Goal: Information Seeking & Learning: Learn about a topic

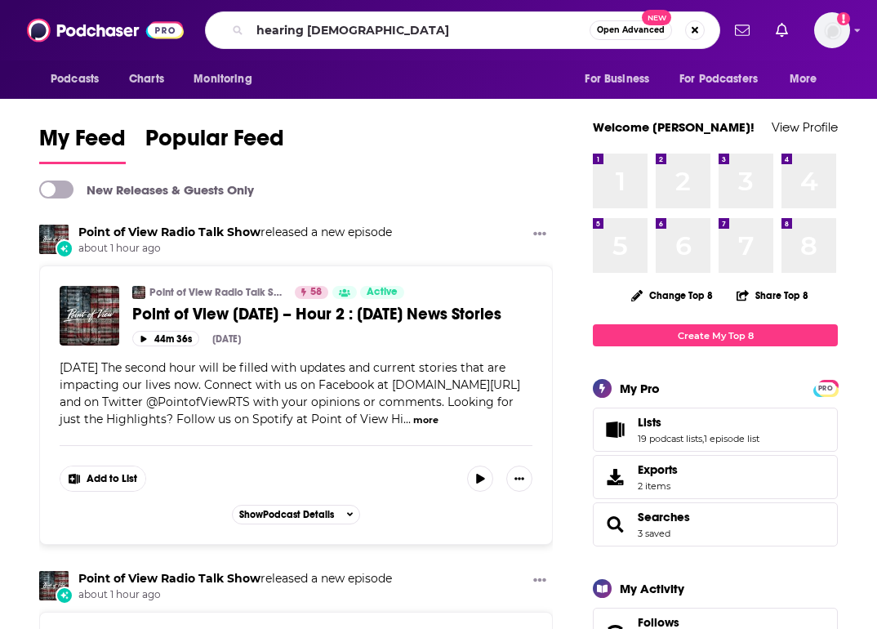
type input "hearing jesus"
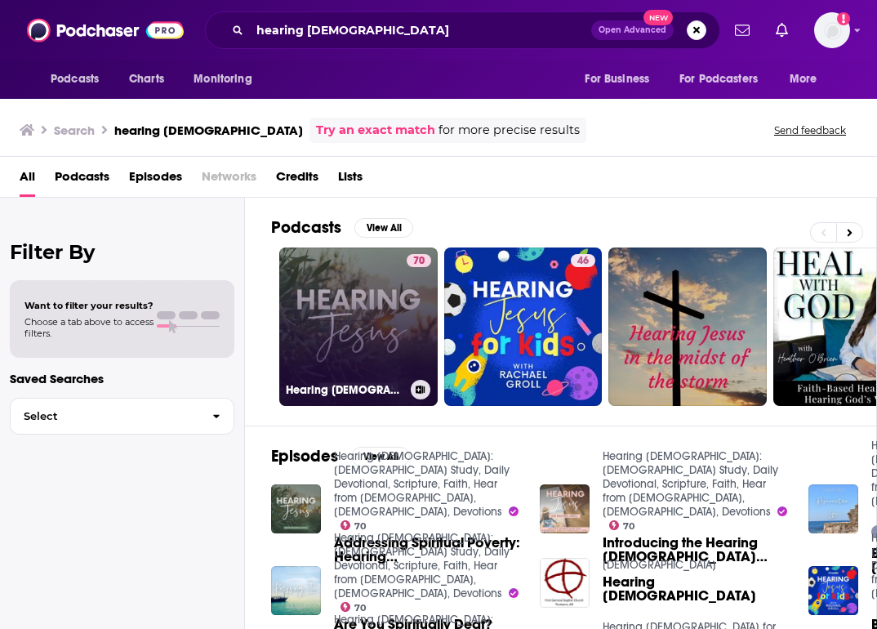
click at [363, 331] on link "70 Hearing Jesus: Bible Study, Daily Devotional, Scripture, Faith, Hear from Go…" at bounding box center [358, 327] width 158 height 158
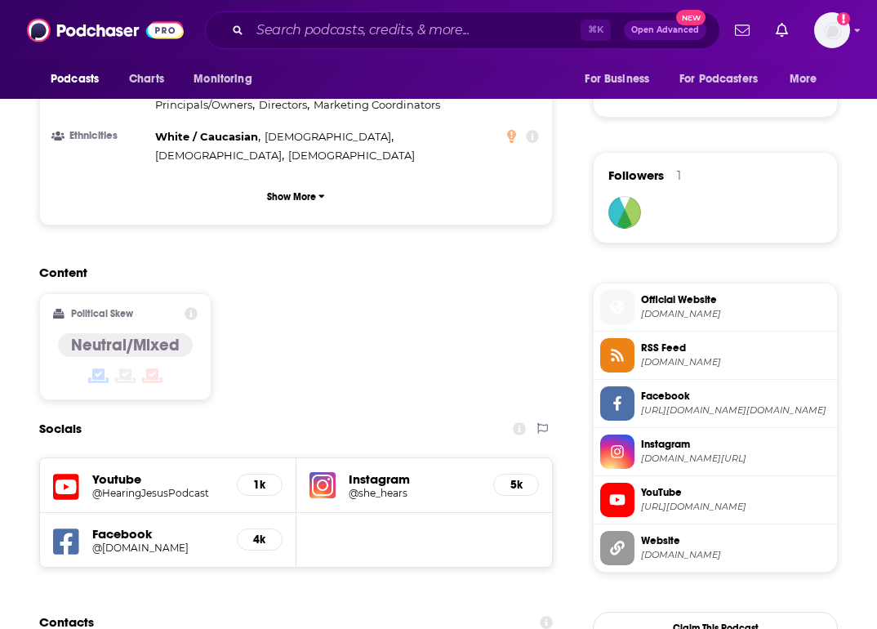
scroll to position [1203, 0]
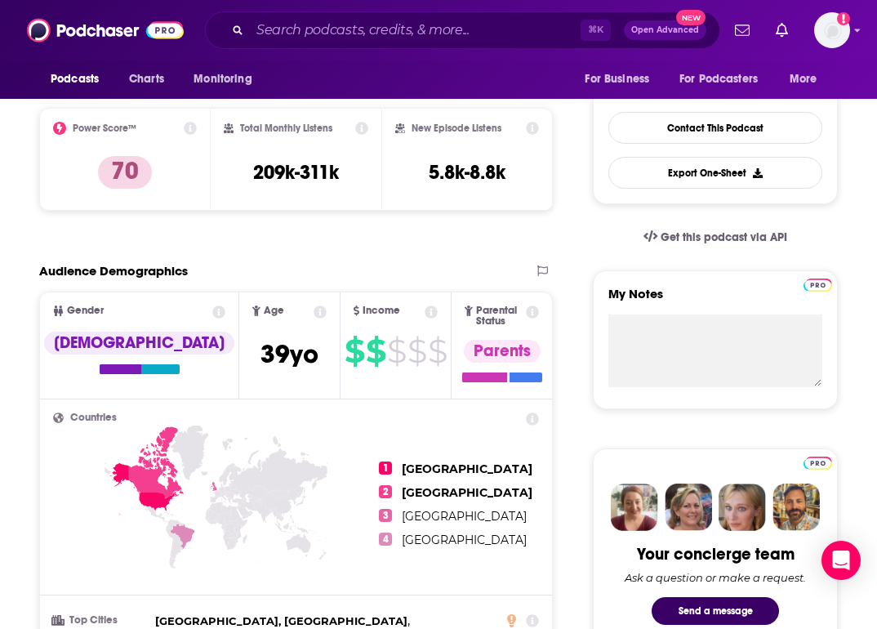
scroll to position [0, 0]
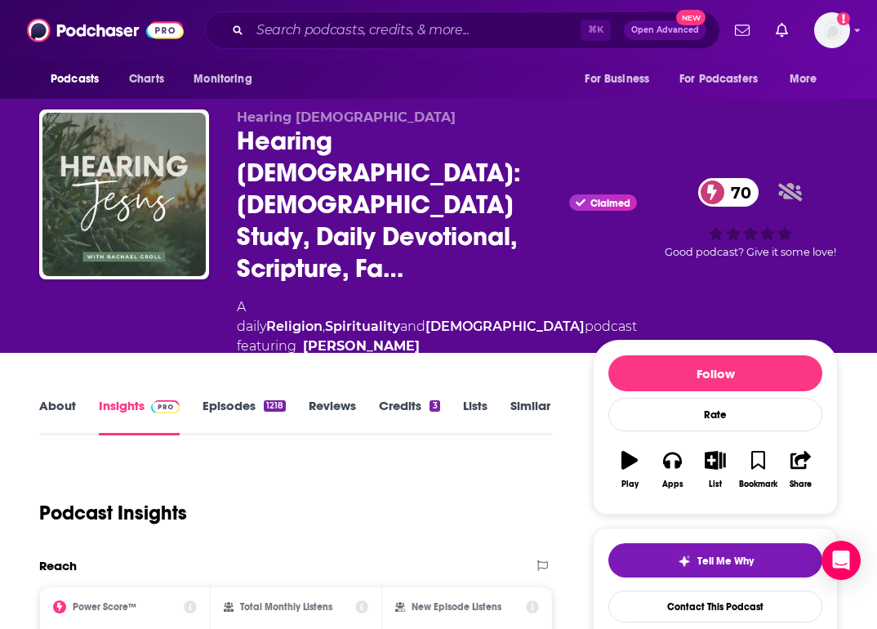
click at [232, 398] on link "Episodes 1218" at bounding box center [244, 417] width 83 height 38
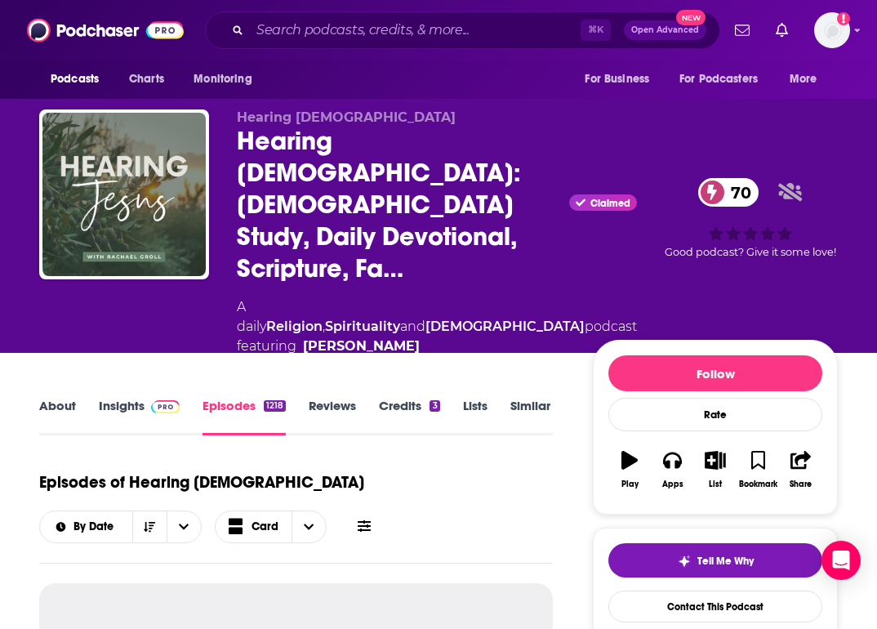
click at [160, 400] on img at bounding box center [165, 406] width 29 height 13
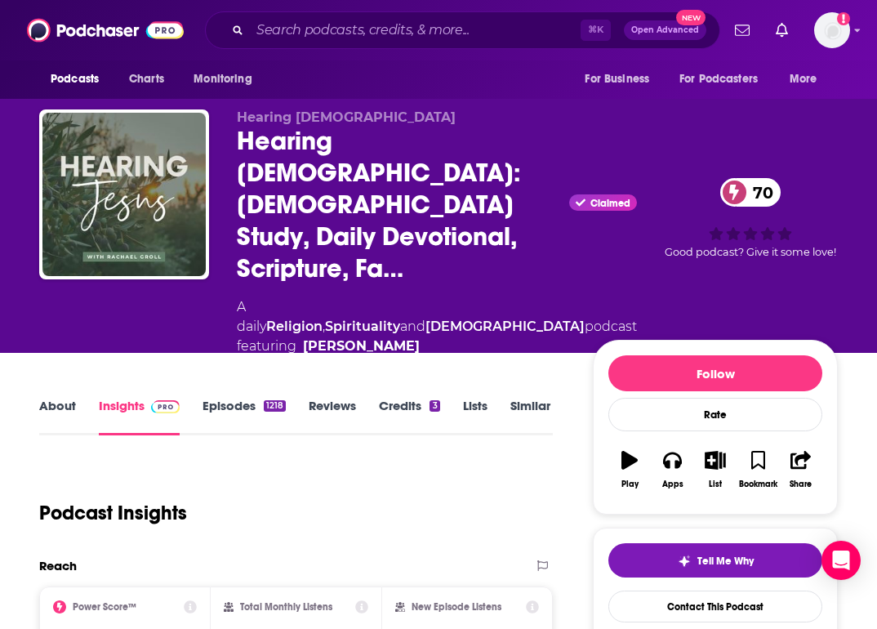
scroll to position [58, 0]
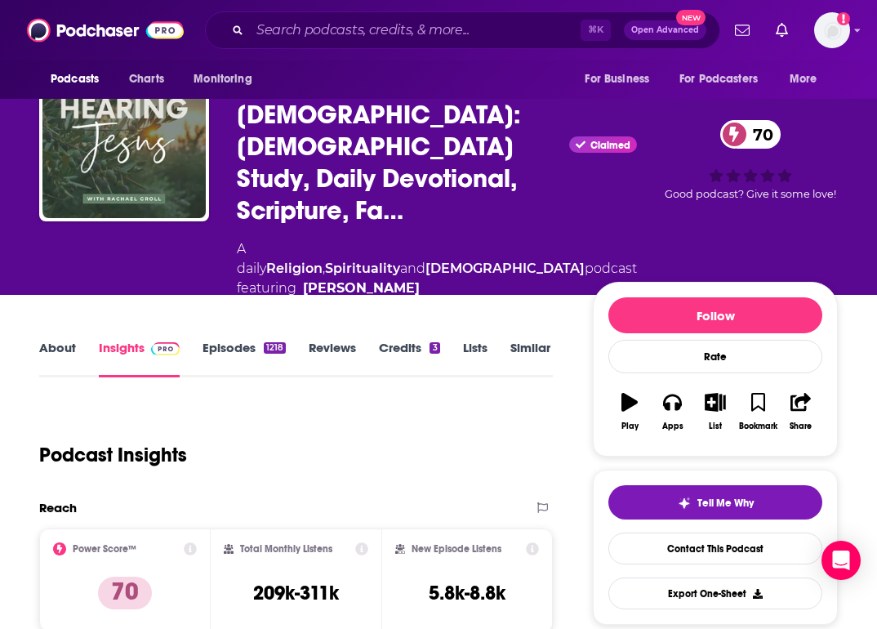
click at [248, 340] on link "Episodes 1218" at bounding box center [244, 359] width 83 height 38
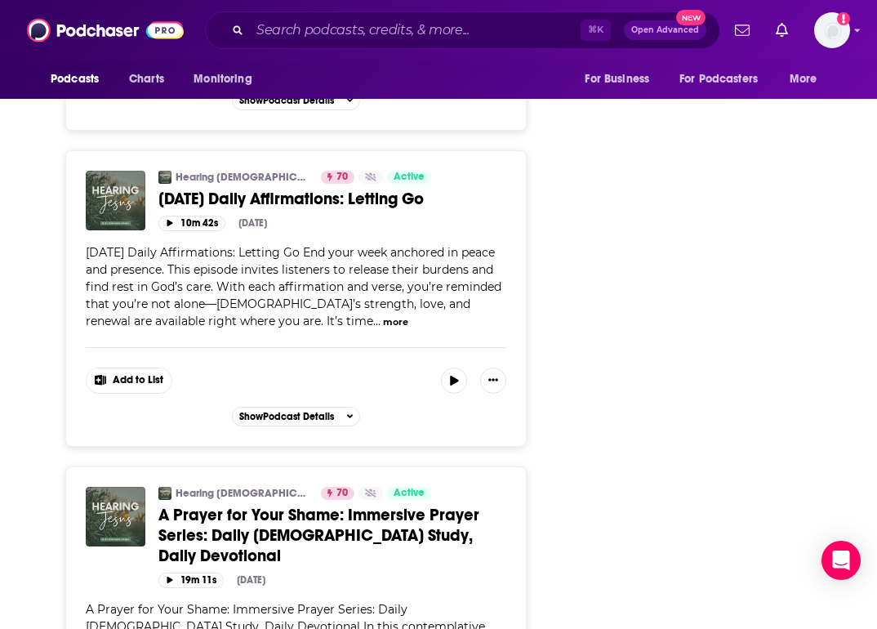
scroll to position [6091, 0]
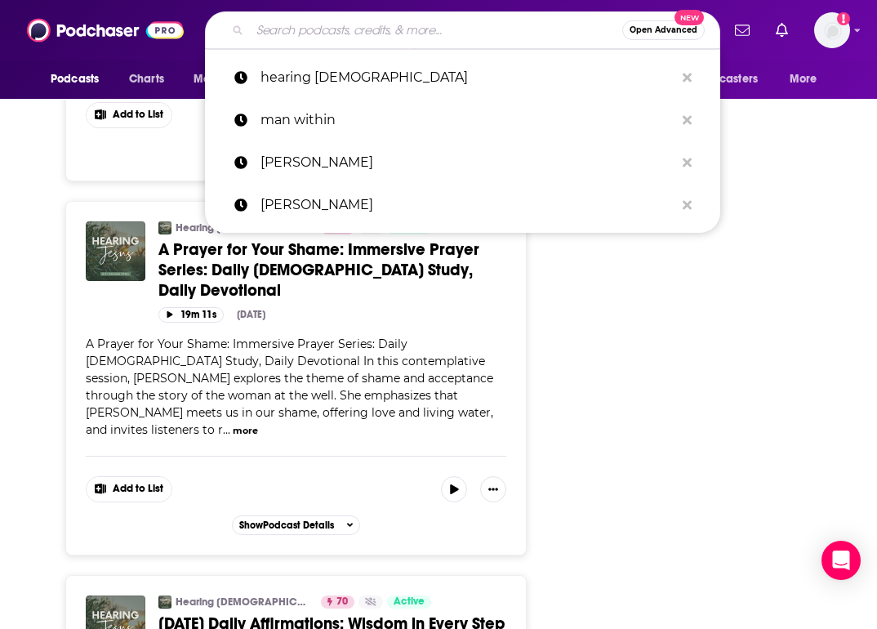
click at [345, 29] on input "Search podcasts, credits, & more..." at bounding box center [436, 30] width 372 height 26
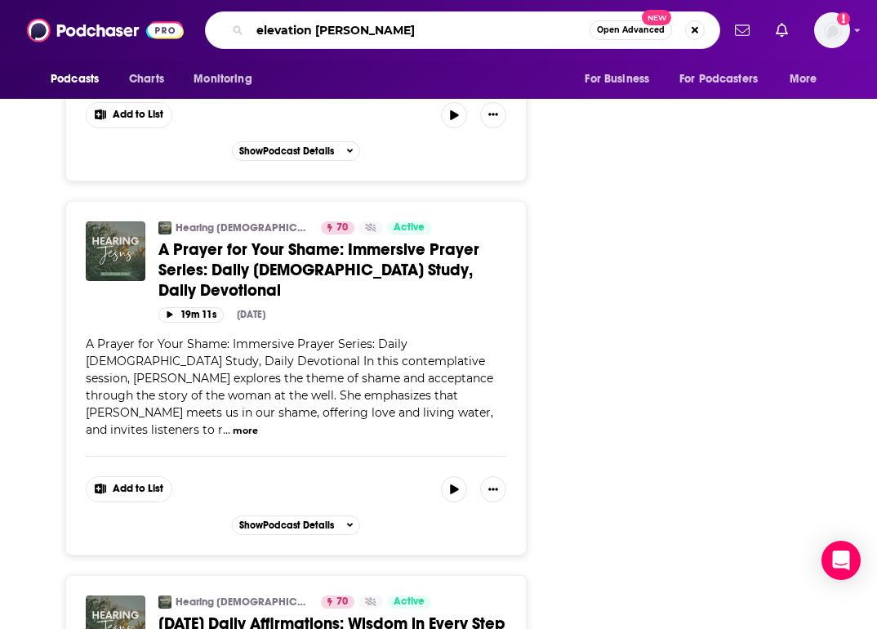
type input "elevation steven furtick"
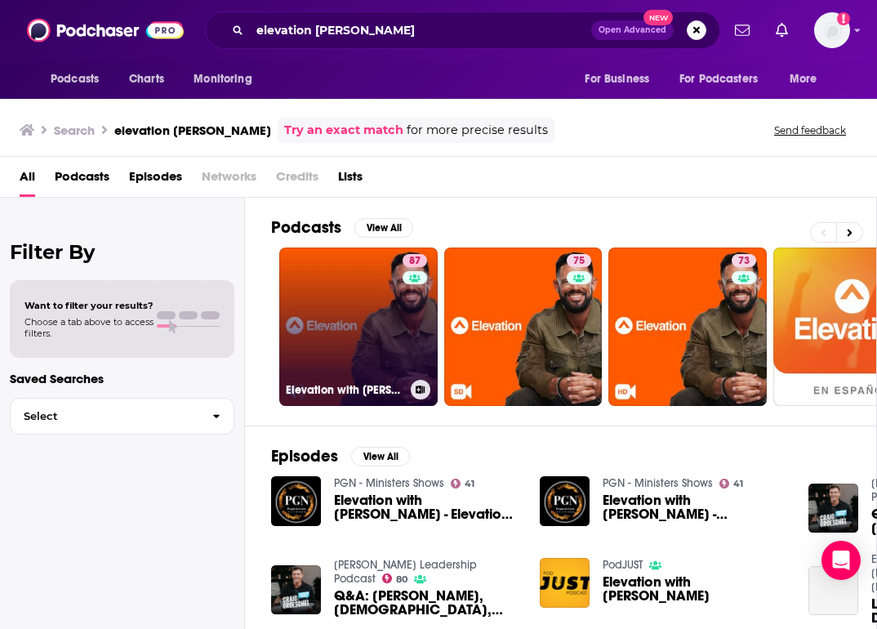
click at [372, 327] on link "87 Elevation with Steven Furtick" at bounding box center [358, 327] width 158 height 158
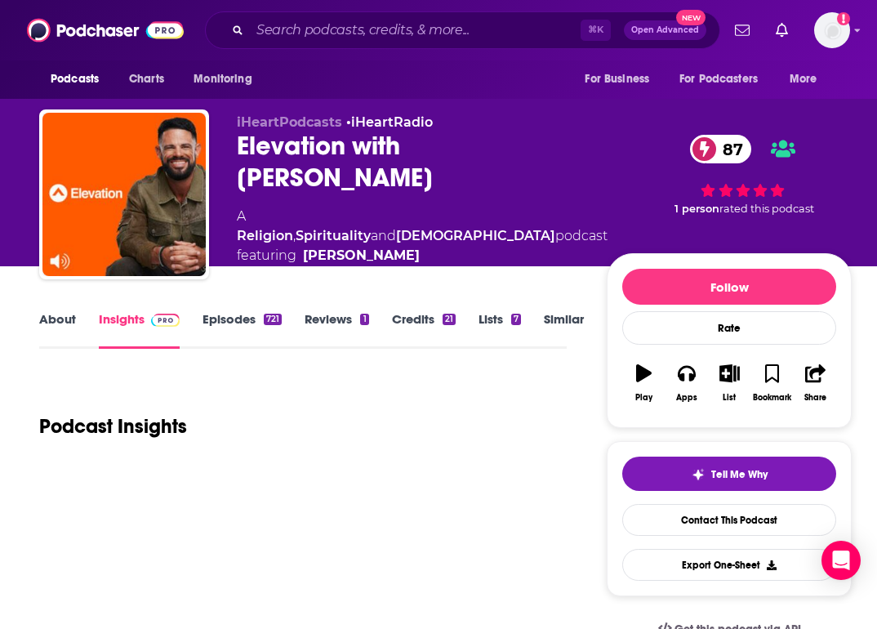
click at [257, 339] on link "Episodes 721" at bounding box center [242, 330] width 79 height 38
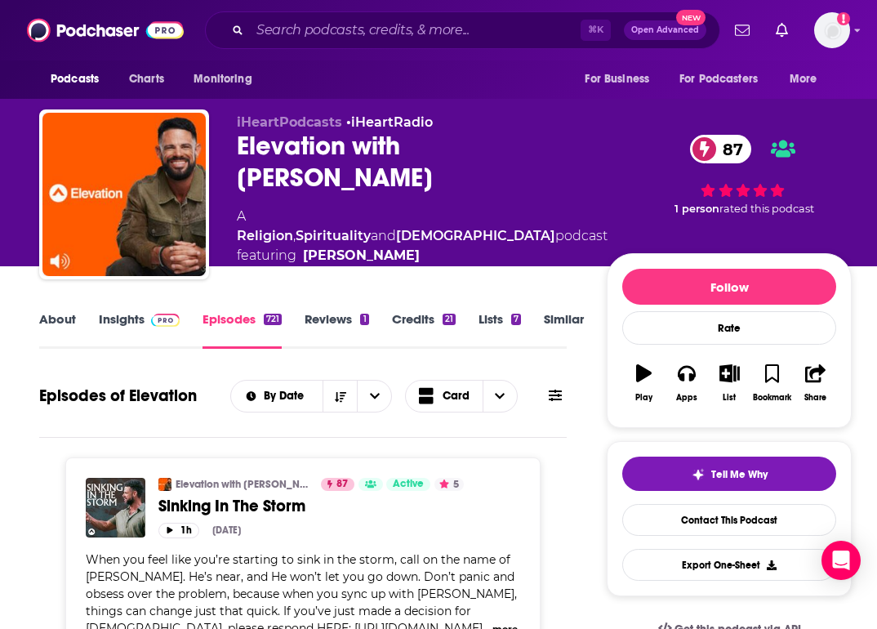
click at [48, 321] on link "About" at bounding box center [57, 330] width 37 height 38
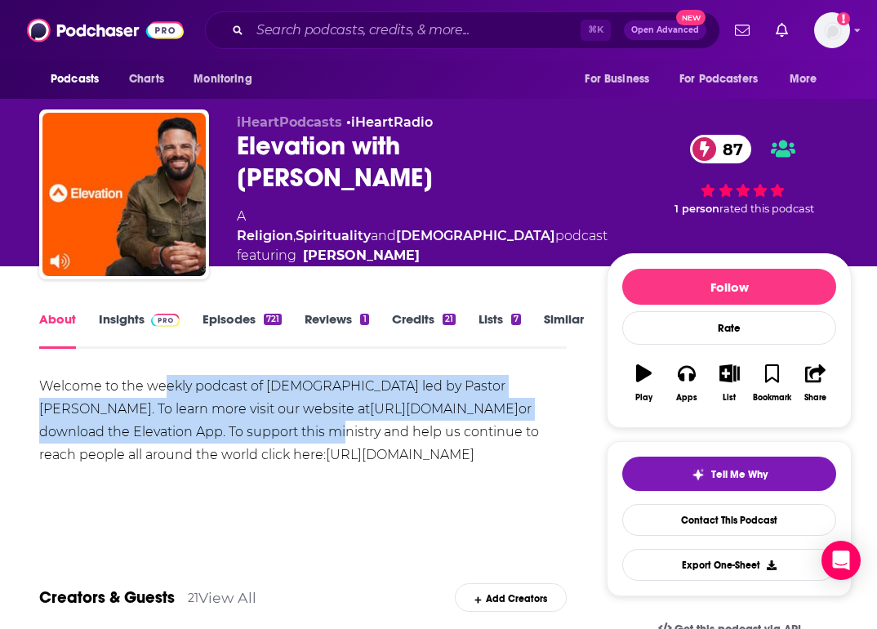
drag, startPoint x: 162, startPoint y: 389, endPoint x: 243, endPoint y: 427, distance: 89.5
click at [243, 428] on div "Welcome to the weekly podcast of Elevation Church led by Pastor Steven Furtick.…" at bounding box center [303, 420] width 528 height 91
click at [256, 319] on link "Episodes 721" at bounding box center [242, 330] width 79 height 38
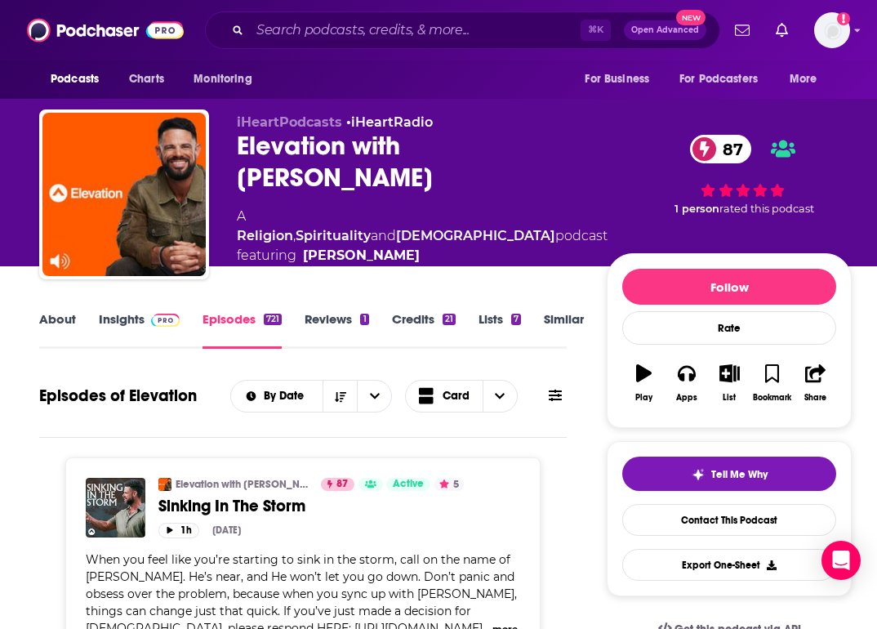
click at [551, 390] on icon at bounding box center [555, 395] width 13 height 13
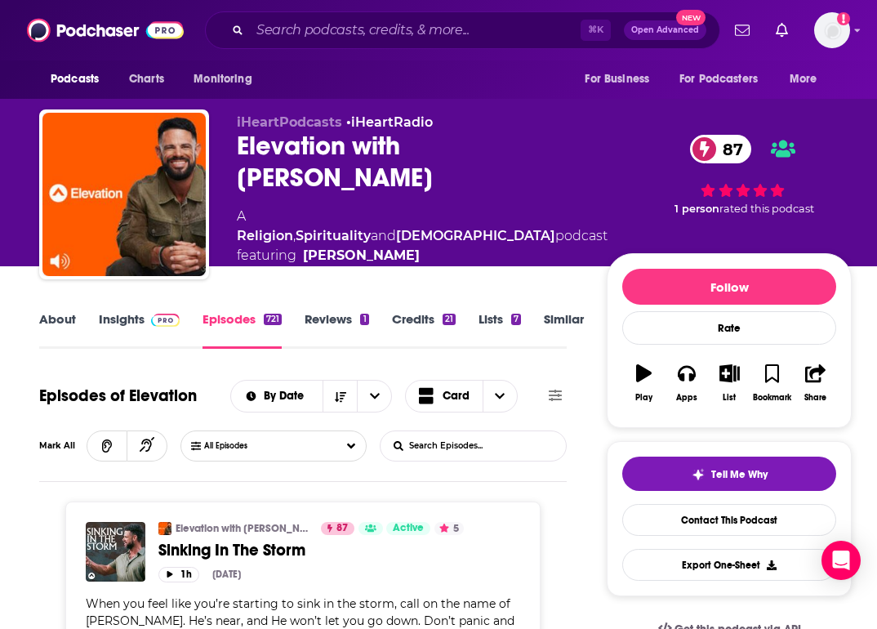
click at [417, 450] on input "List Search Input" at bounding box center [466, 445] width 171 height 29
type input "guest"
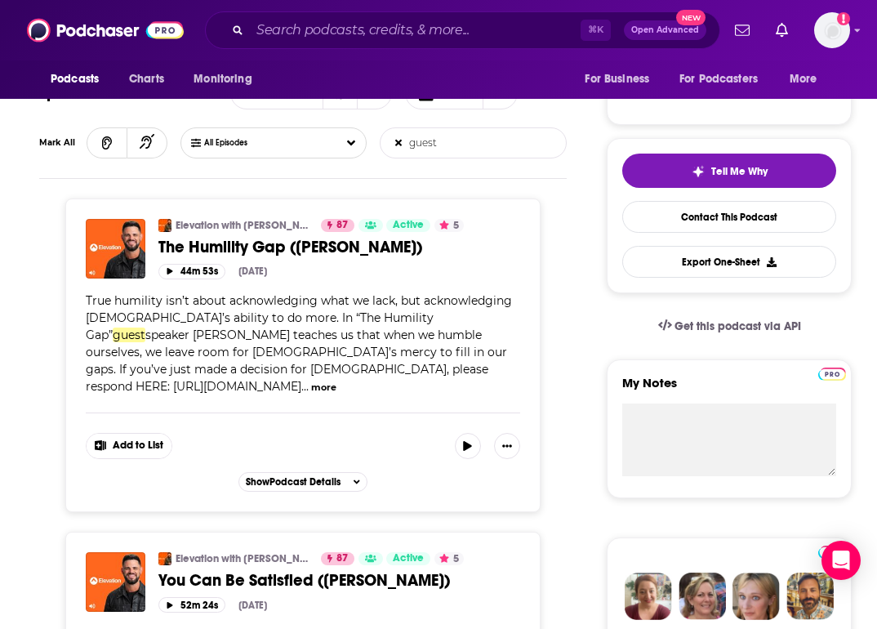
scroll to position [297, 0]
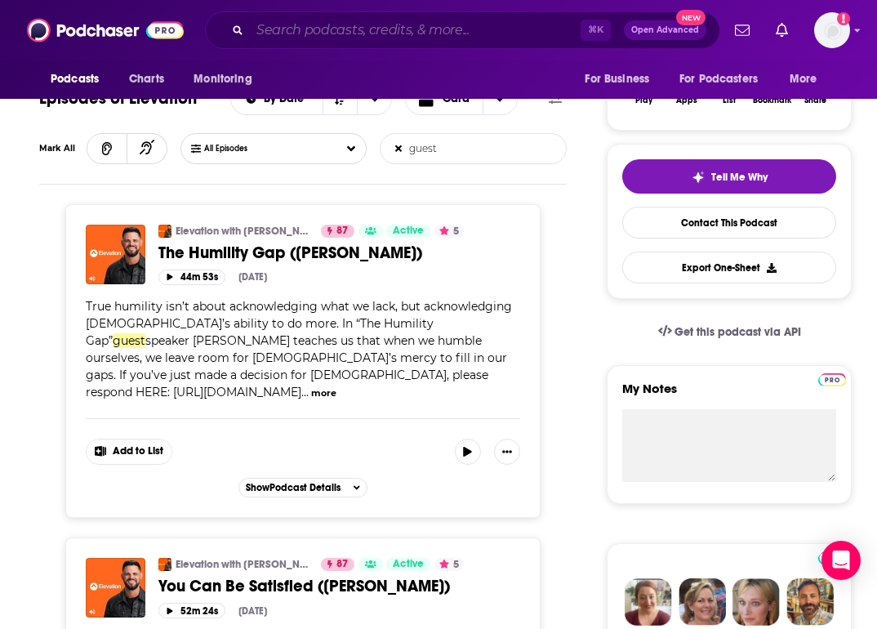
click at [321, 27] on input "Search podcasts, credits, & more..." at bounding box center [415, 30] width 331 height 26
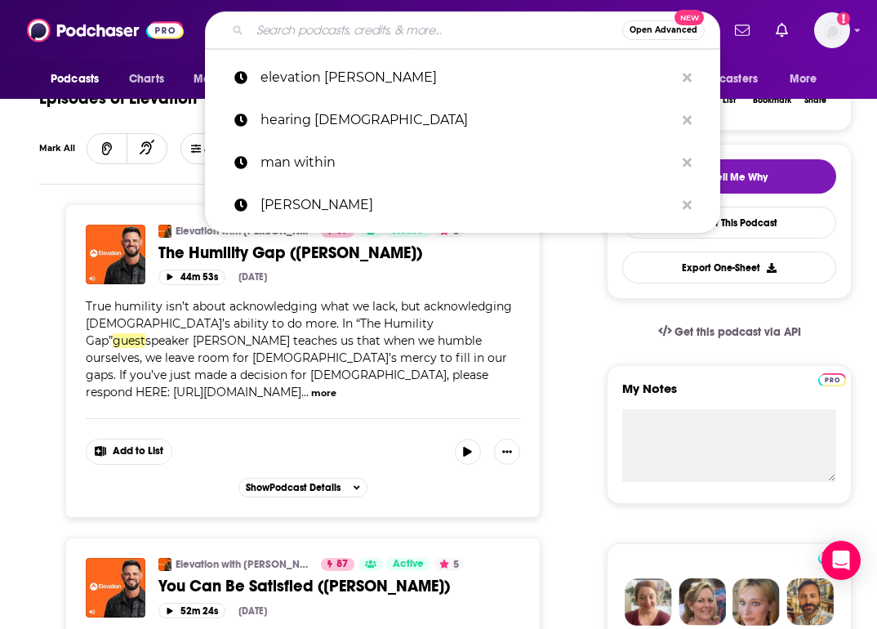
paste input "Southside Rabbi with KB"
type input "Southside Rabbi with KB"
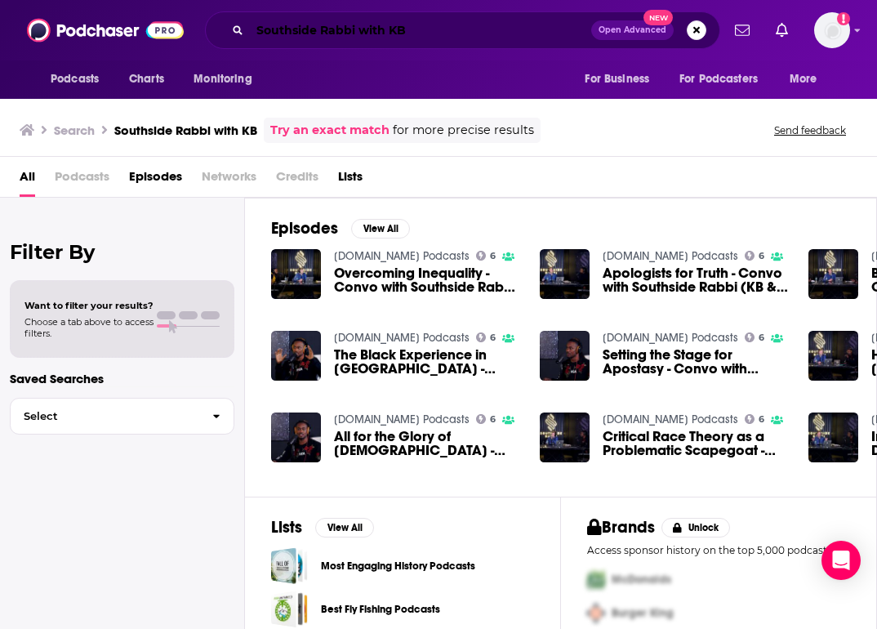
click at [420, 25] on input "Southside Rabbi with KB" at bounding box center [420, 30] width 341 height 26
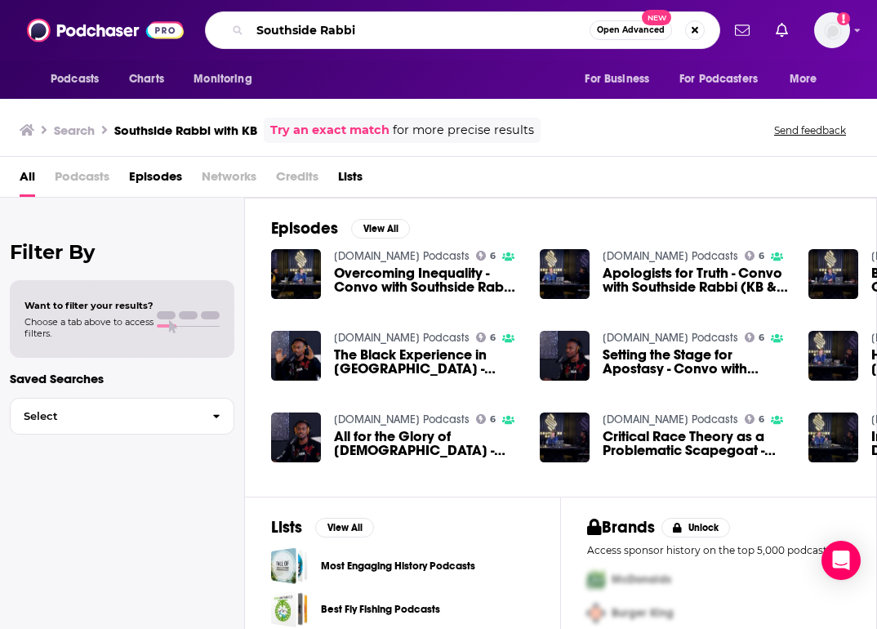
type input "Southside Rabbi"
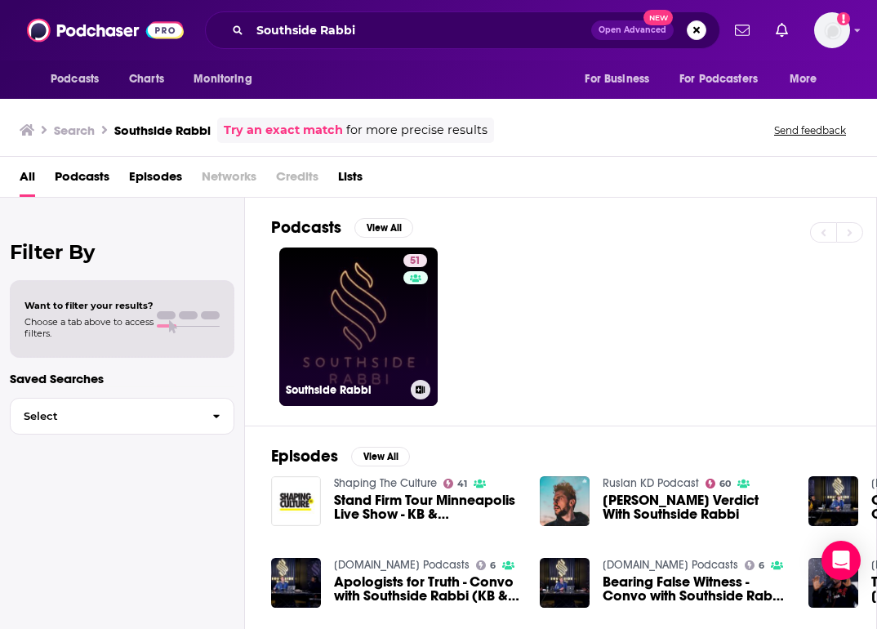
click at [350, 341] on link "51 Southside Rabbi" at bounding box center [358, 327] width 158 height 158
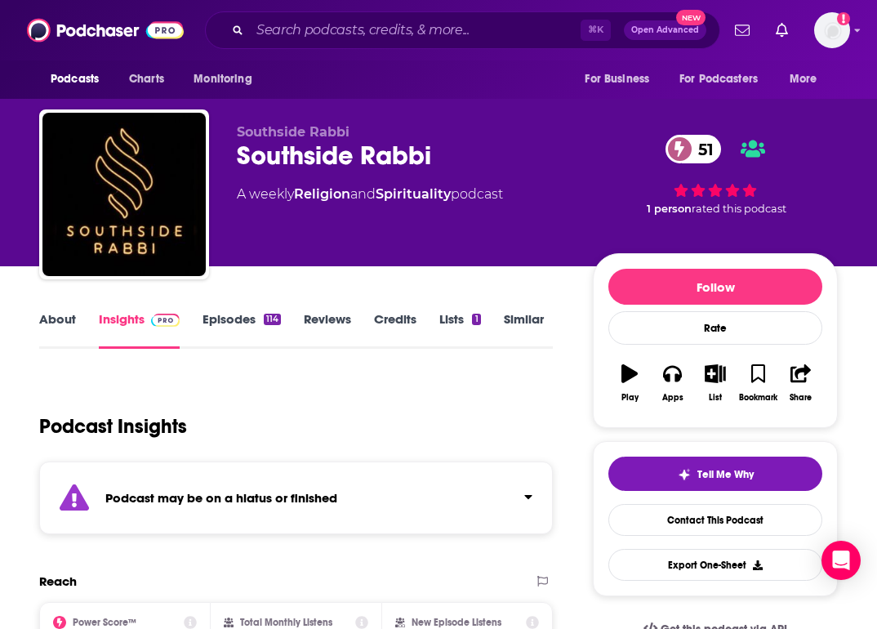
click at [221, 338] on link "Episodes 114" at bounding box center [242, 330] width 78 height 38
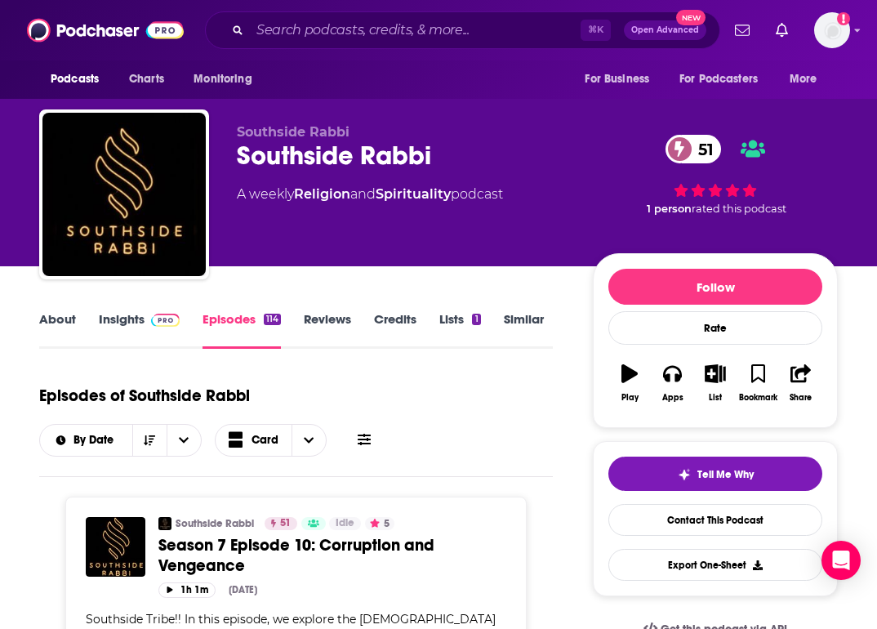
click at [536, 319] on link "Similar" at bounding box center [524, 330] width 40 height 38
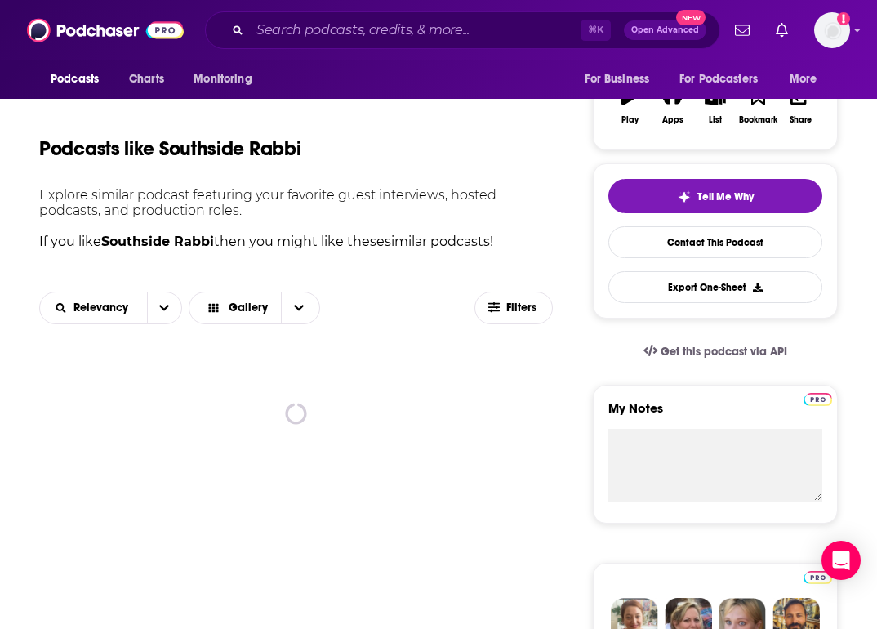
scroll to position [306, 0]
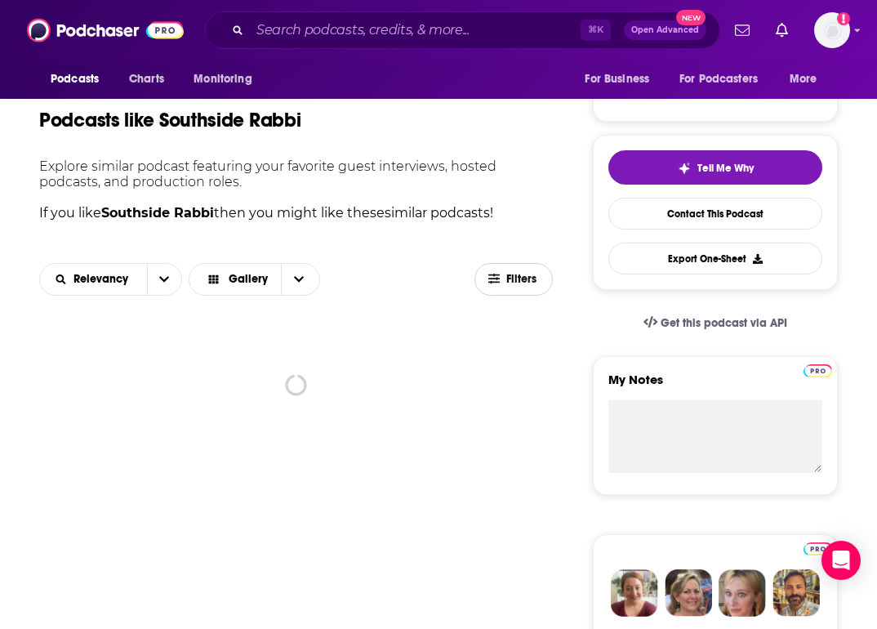
click at [511, 278] on span "Filters" at bounding box center [522, 279] width 33 height 11
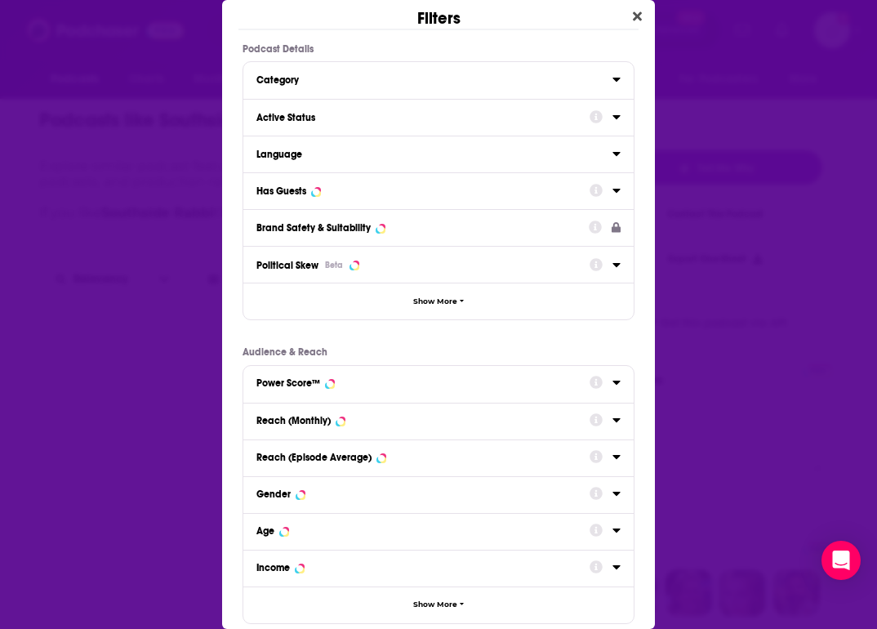
scroll to position [0, 0]
click at [389, 114] on div "Active Status" at bounding box center [417, 117] width 323 height 11
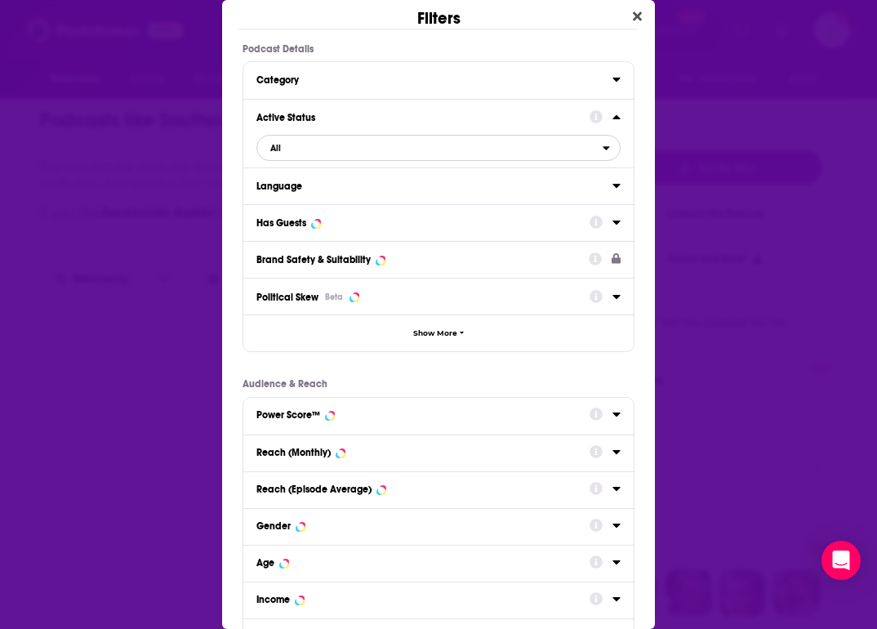
click at [291, 147] on span "All" at bounding box center [430, 147] width 346 height 21
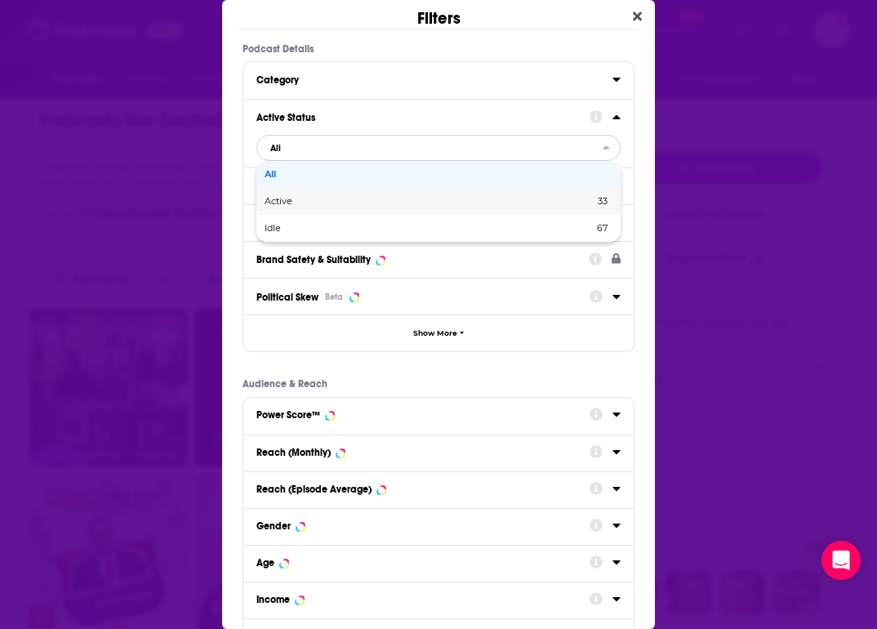
click at [294, 203] on span "Active" at bounding box center [354, 201] width 179 height 9
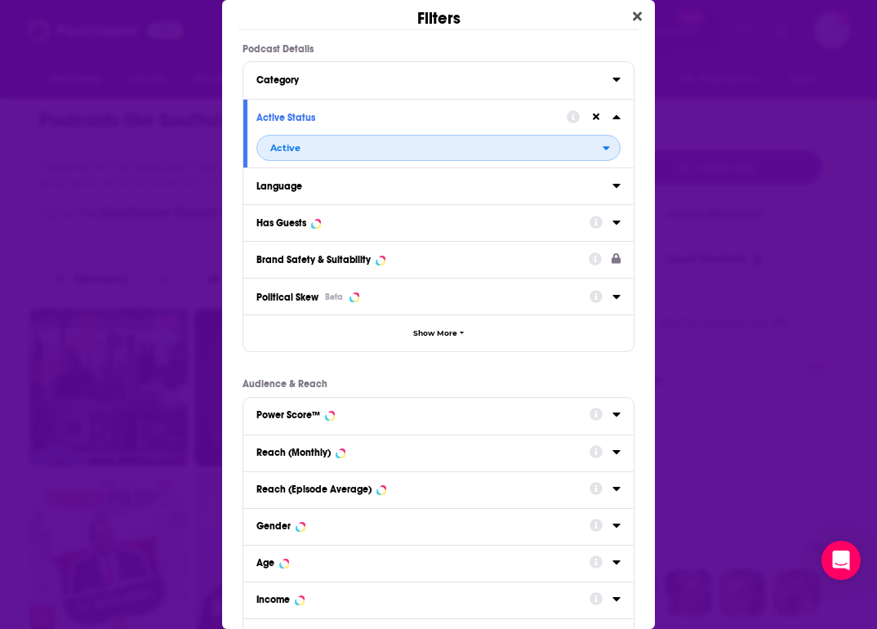
scroll to position [123, 0]
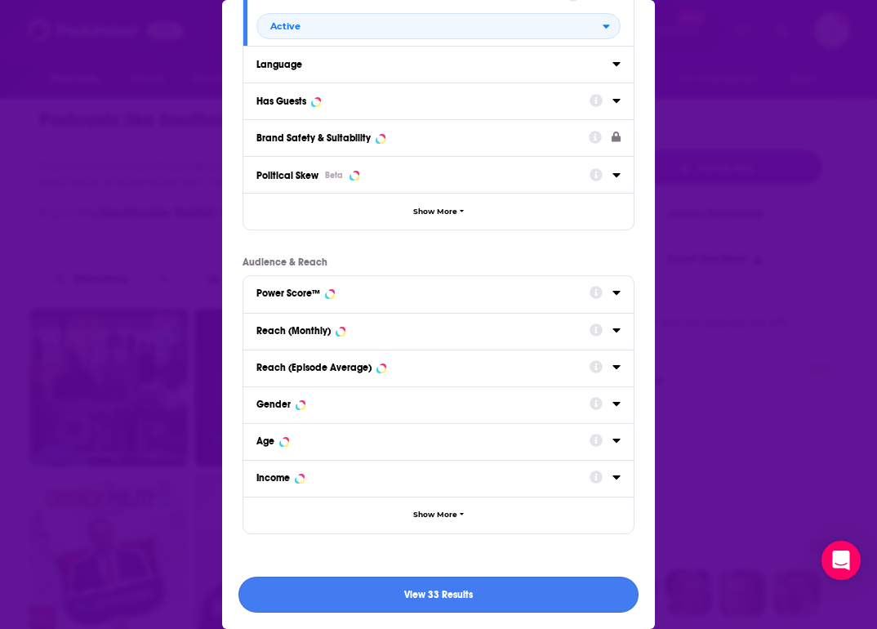
click at [520, 604] on button "View 33 Results" at bounding box center [439, 595] width 400 height 37
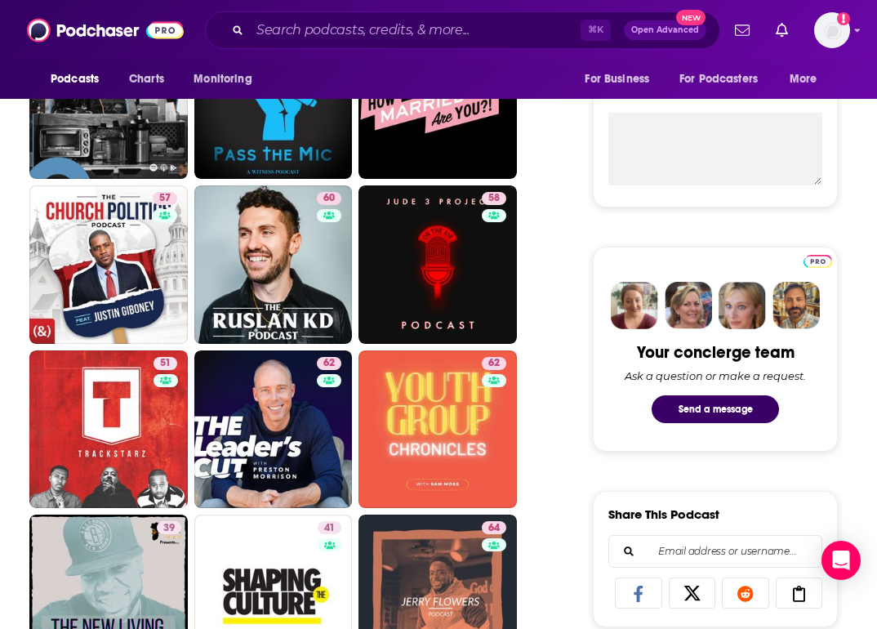
scroll to position [586, 0]
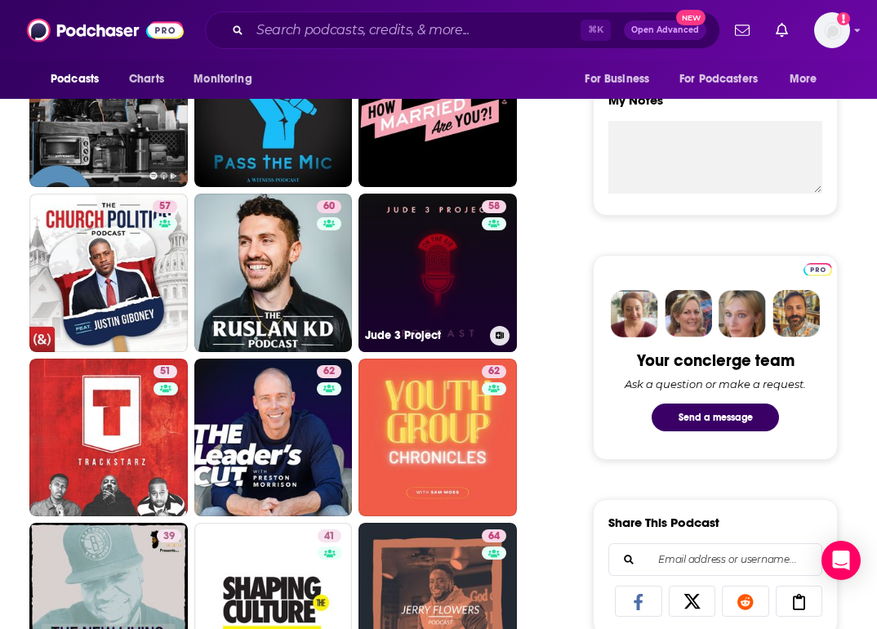
click at [462, 279] on link "58 Jude 3 Project" at bounding box center [438, 273] width 158 height 158
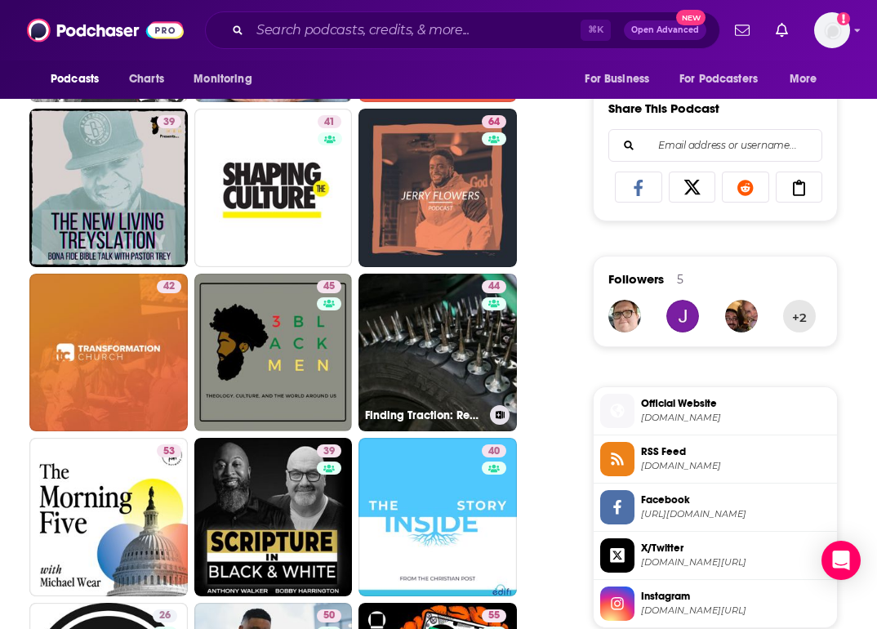
scroll to position [1001, 0]
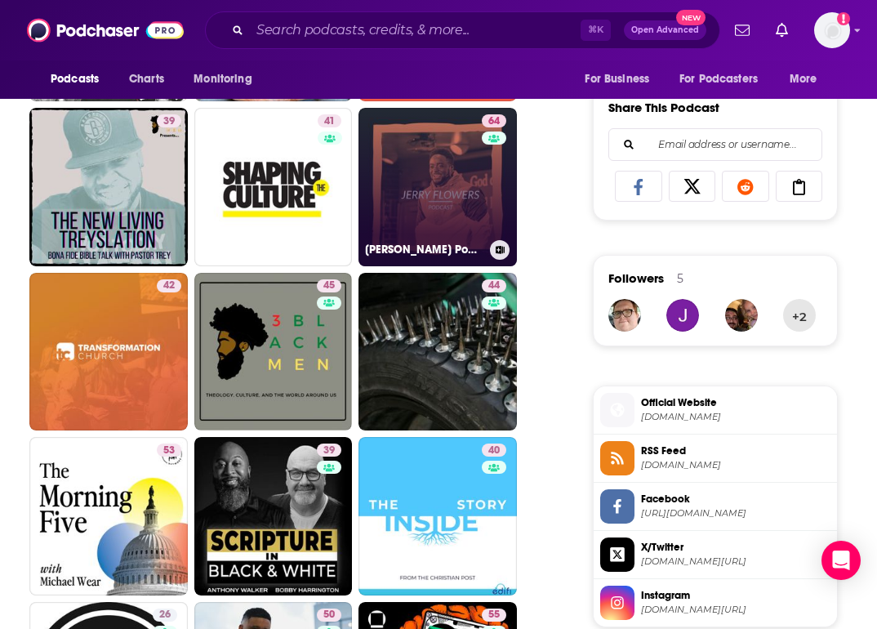
click at [439, 216] on link "64 Jerry Flowers Podcast" at bounding box center [438, 187] width 158 height 158
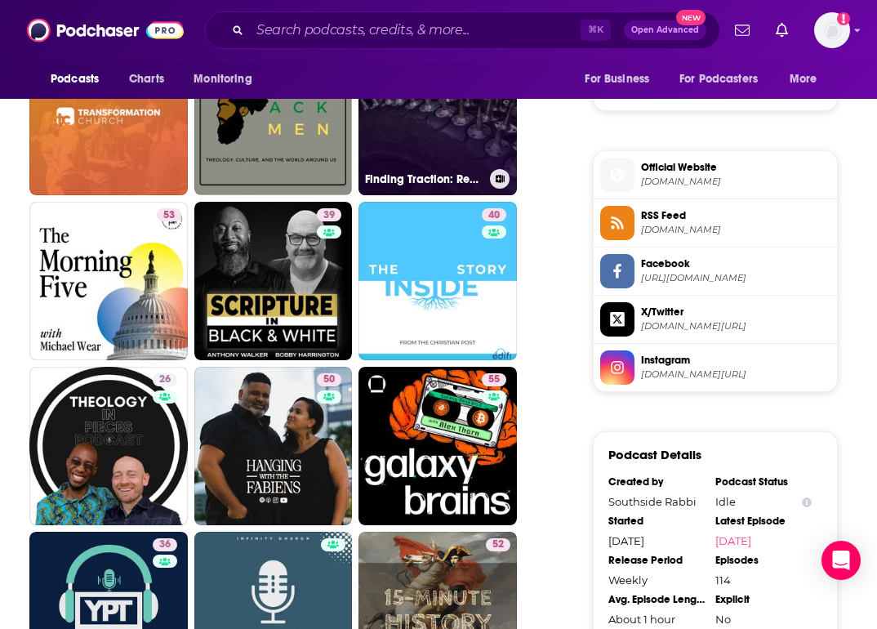
scroll to position [1251, 0]
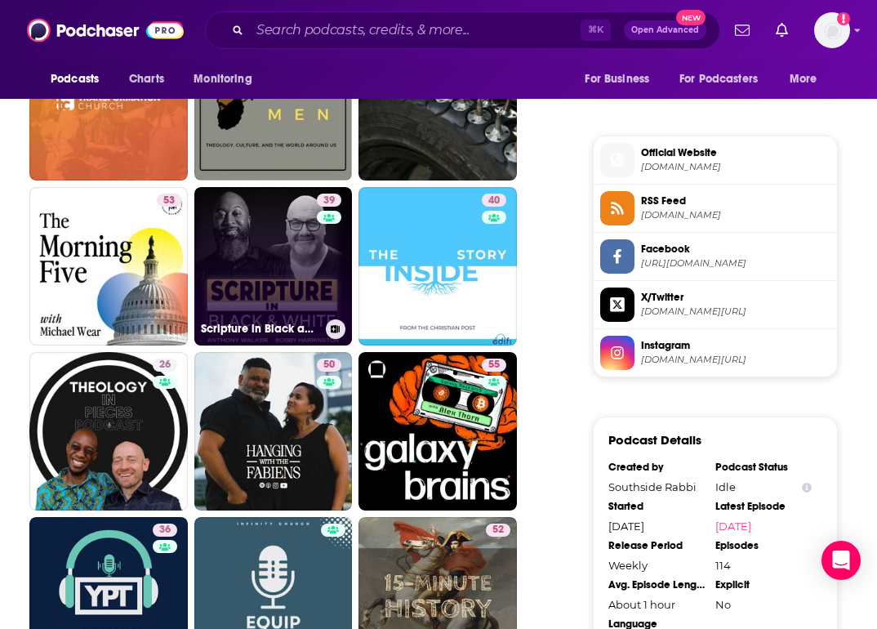
click at [250, 264] on link "39 Scripture in Black and White" at bounding box center [273, 266] width 158 height 158
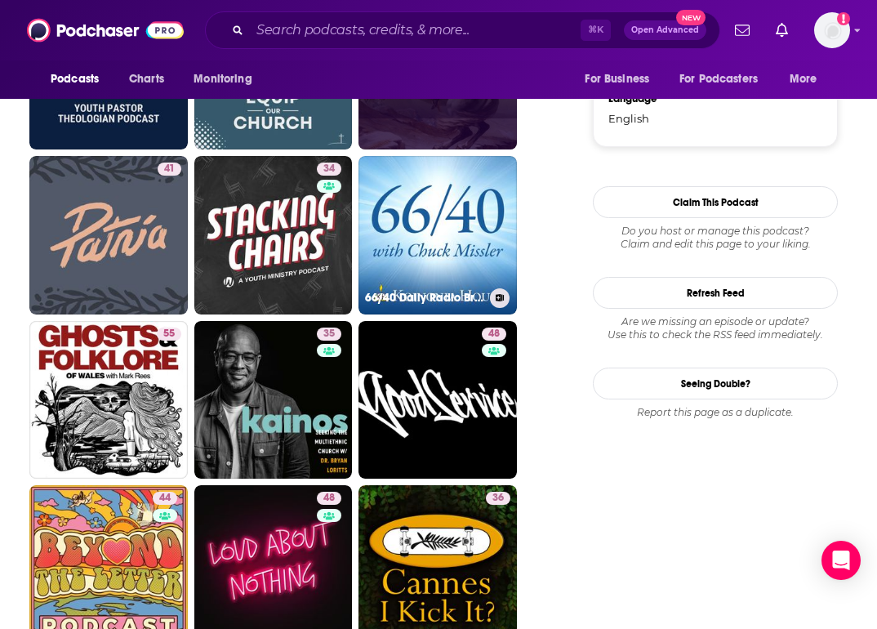
scroll to position [1777, 0]
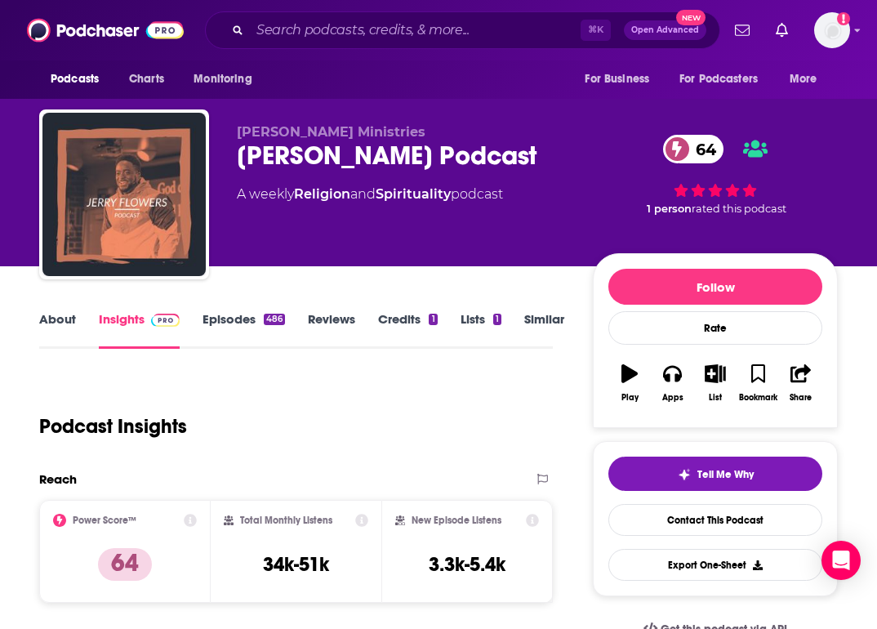
click at [553, 315] on link "Similar" at bounding box center [544, 330] width 40 height 38
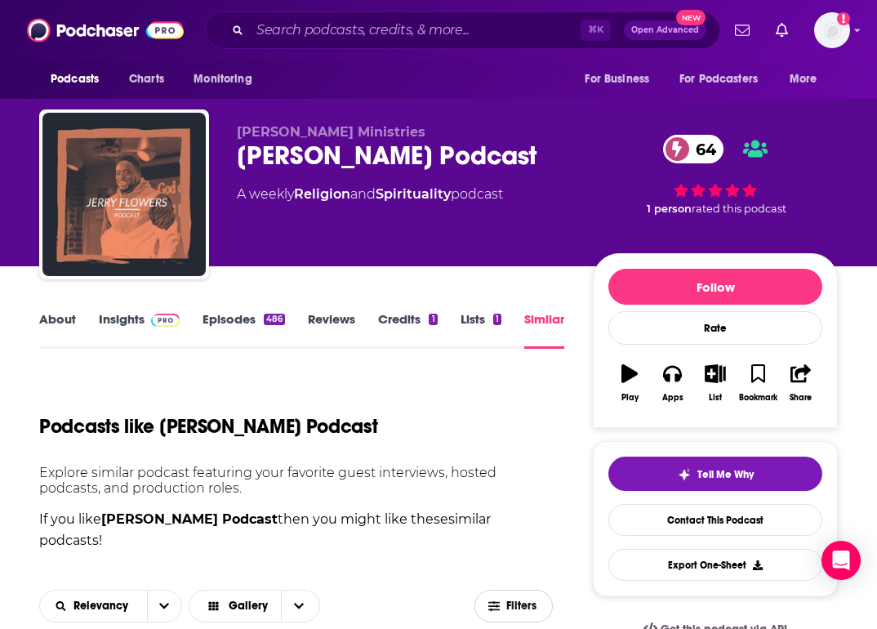
click at [502, 590] on button "Filters" at bounding box center [514, 606] width 78 height 33
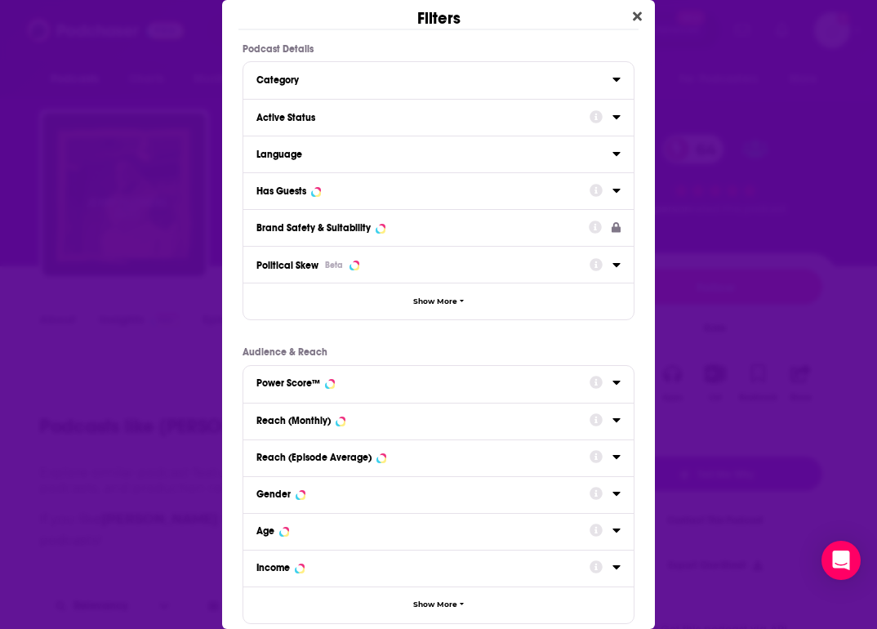
click at [415, 108] on button "Active Status" at bounding box center [422, 116] width 333 height 20
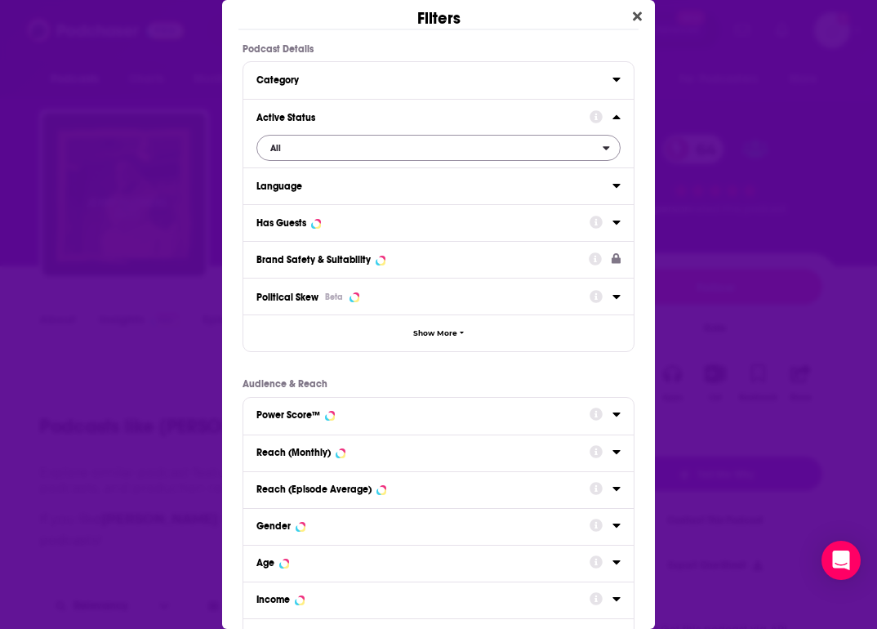
click at [384, 149] on span "All" at bounding box center [430, 147] width 346 height 21
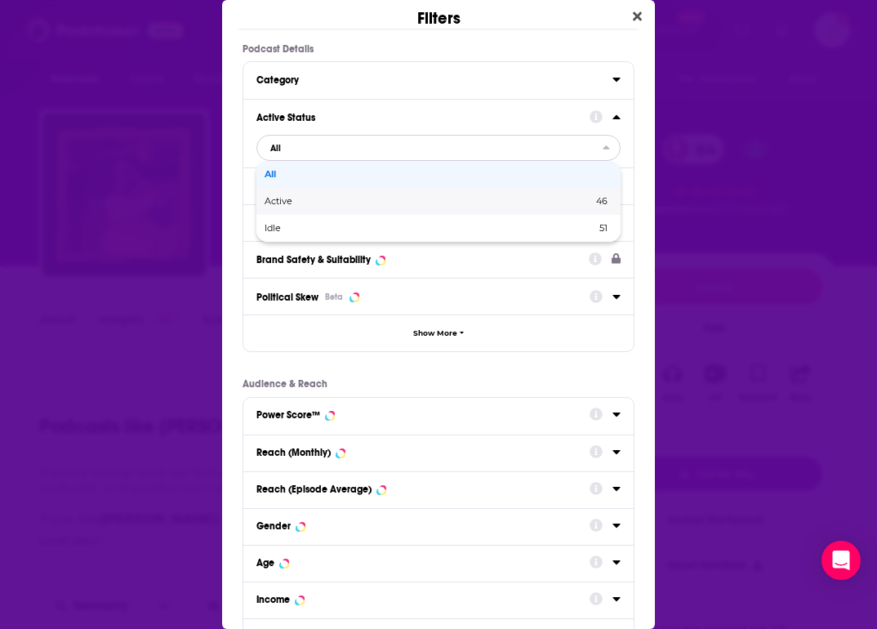
click at [351, 207] on div "Active 46" at bounding box center [438, 201] width 364 height 27
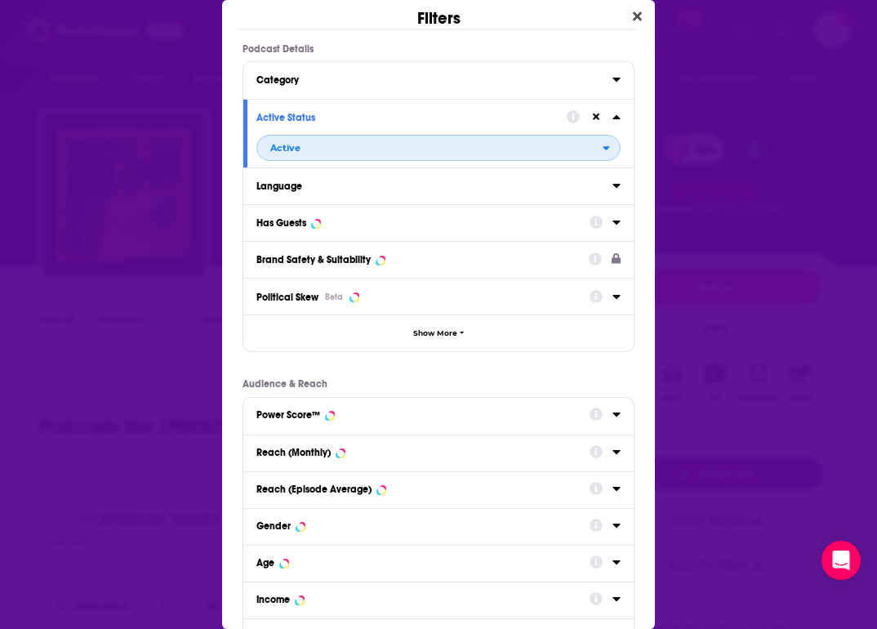
scroll to position [123, 0]
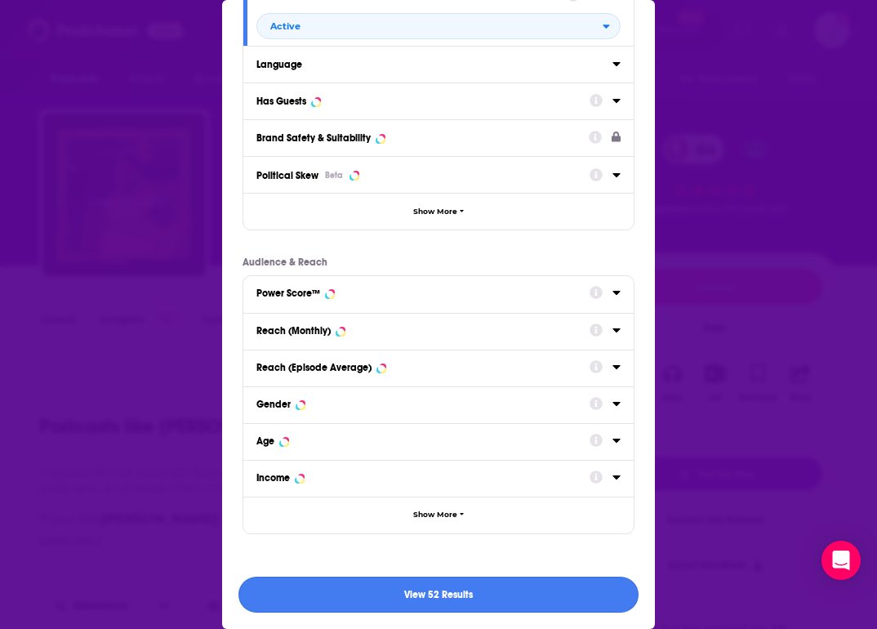
click at [476, 595] on button "View 52 Results" at bounding box center [439, 595] width 400 height 37
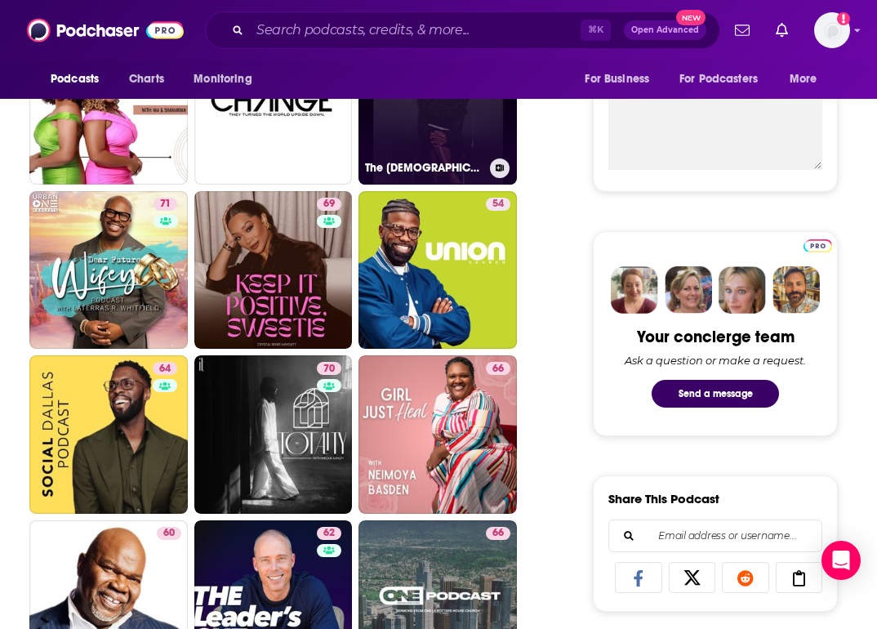
scroll to position [626, 0]
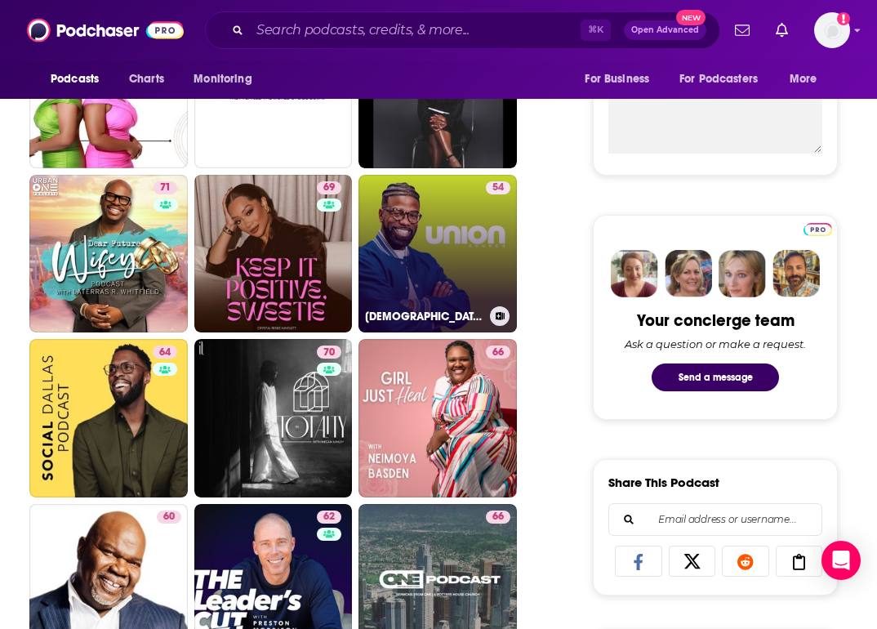
click at [444, 257] on link "54 Union Church Podcast" at bounding box center [438, 254] width 158 height 158
click at [442, 252] on link "54 Union Church Podcast" at bounding box center [438, 254] width 158 height 158
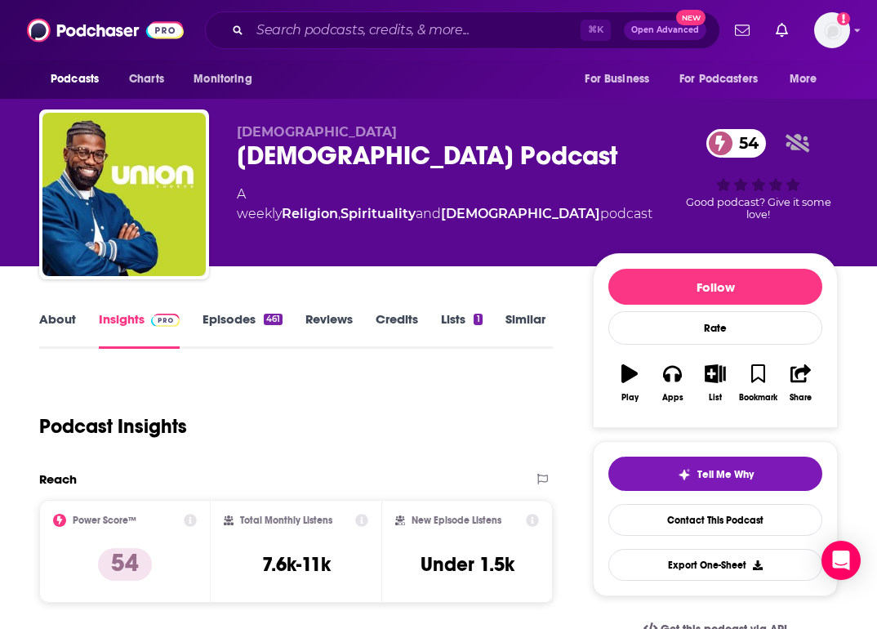
click at [58, 314] on link "About" at bounding box center [57, 330] width 37 height 38
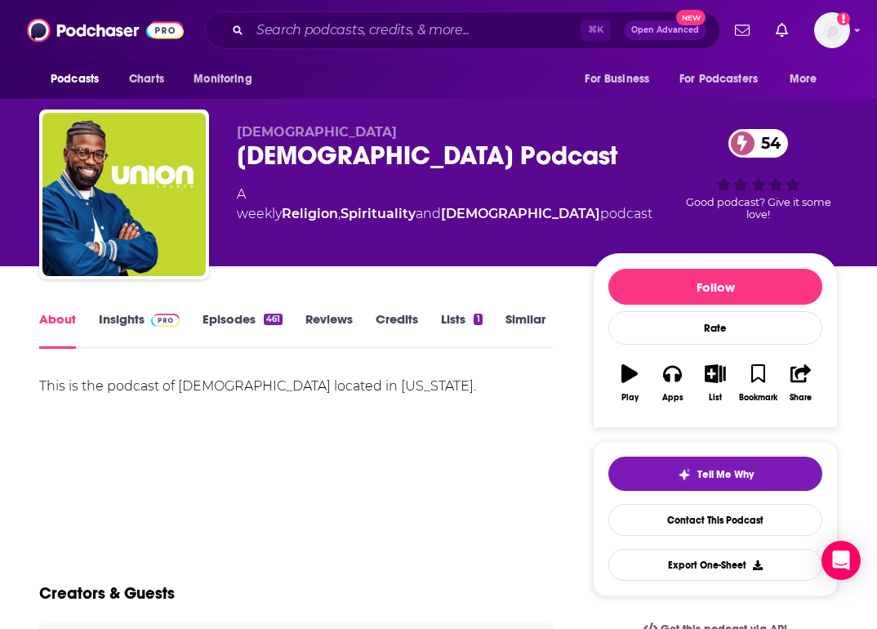
click at [223, 321] on link "Episodes 461" at bounding box center [243, 330] width 80 height 38
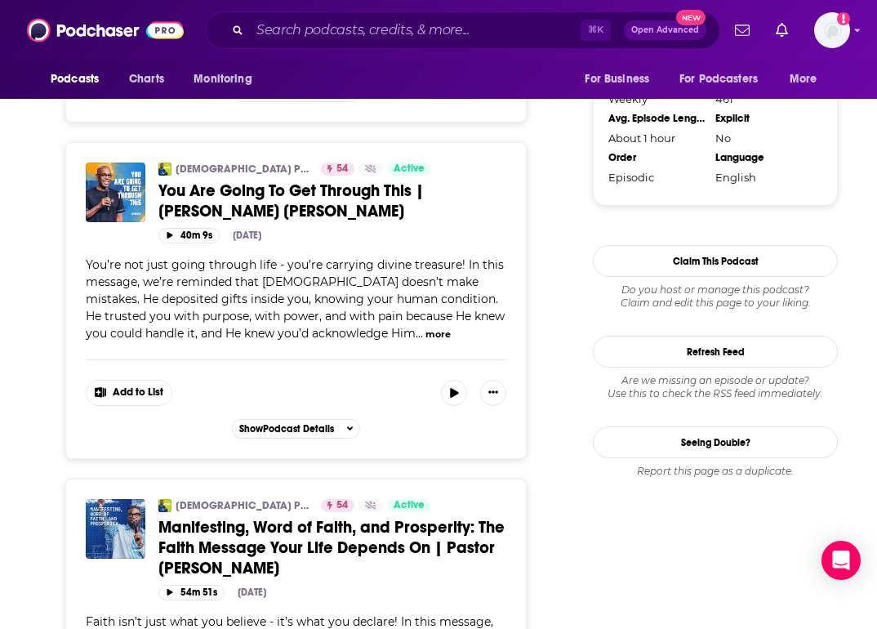
scroll to position [1741, 0]
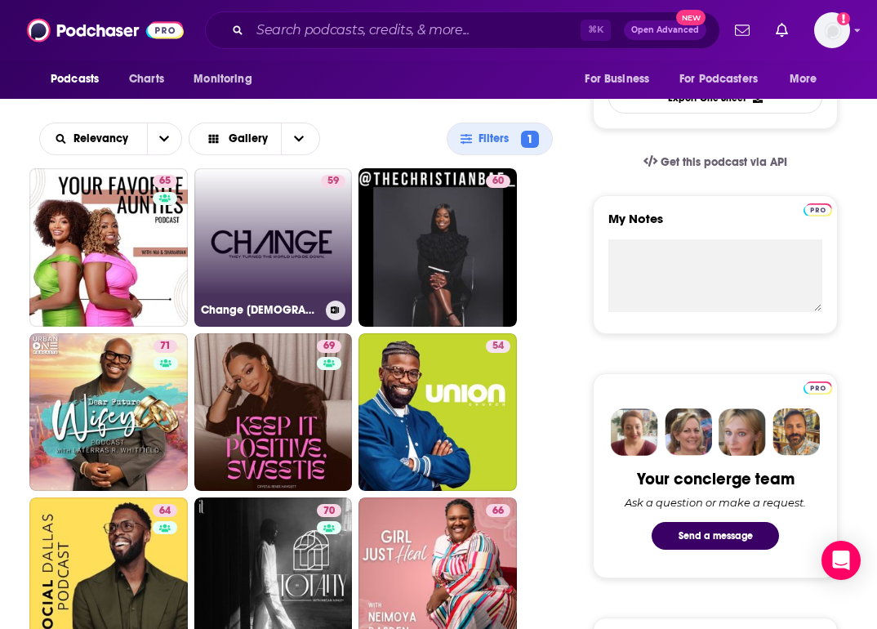
scroll to position [469, 0]
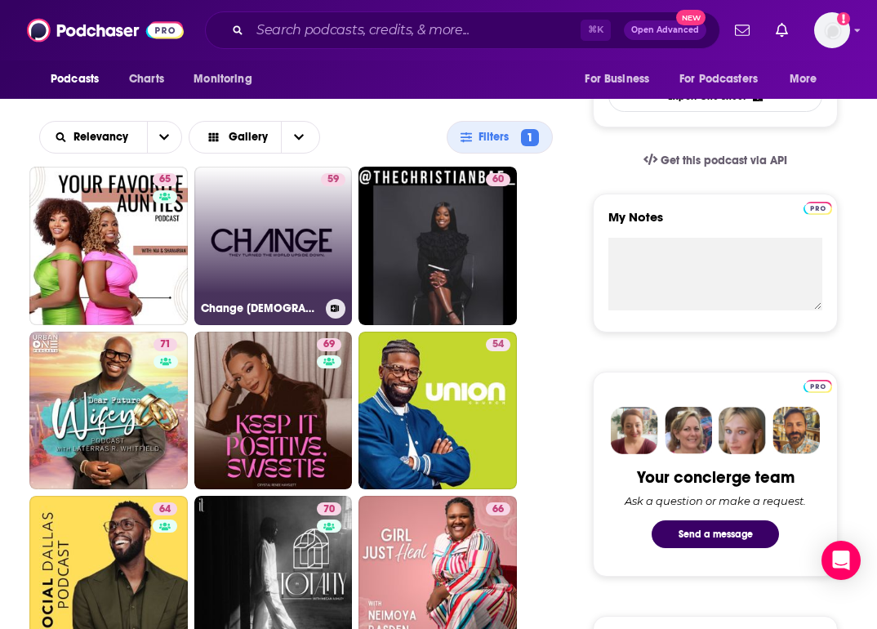
click at [291, 255] on link "59 Change Church Podcast" at bounding box center [273, 246] width 158 height 158
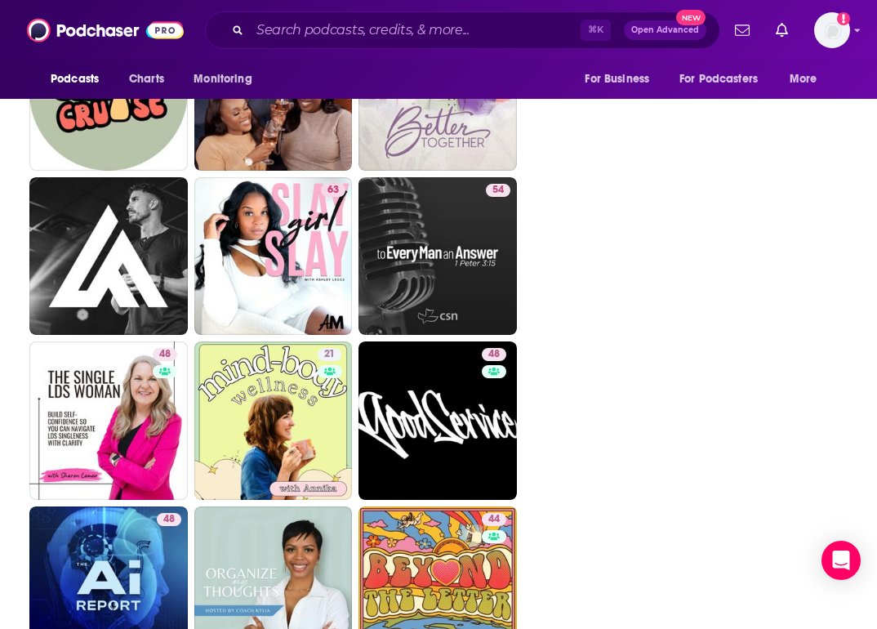
scroll to position [2951, 0]
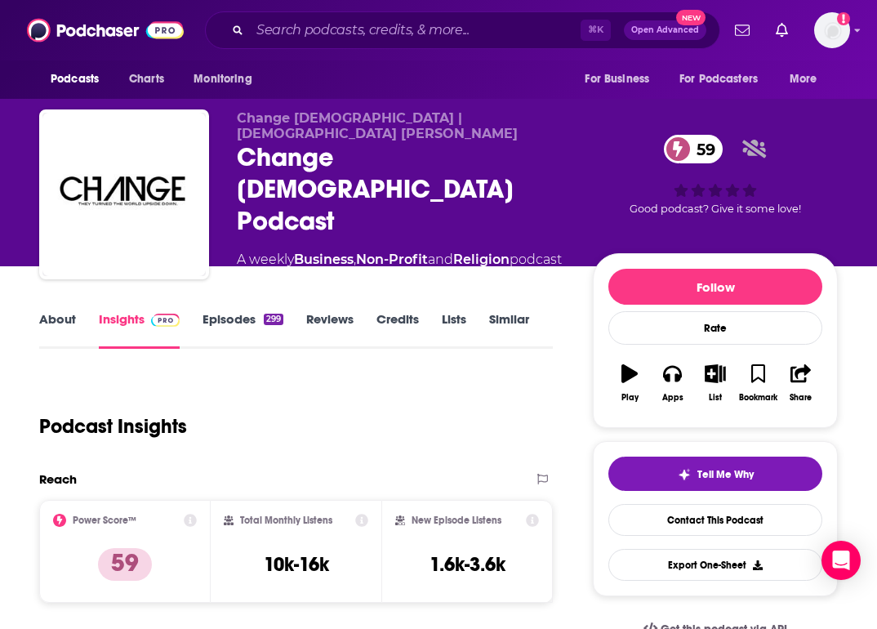
click at [230, 323] on link "Episodes 299" at bounding box center [243, 330] width 81 height 38
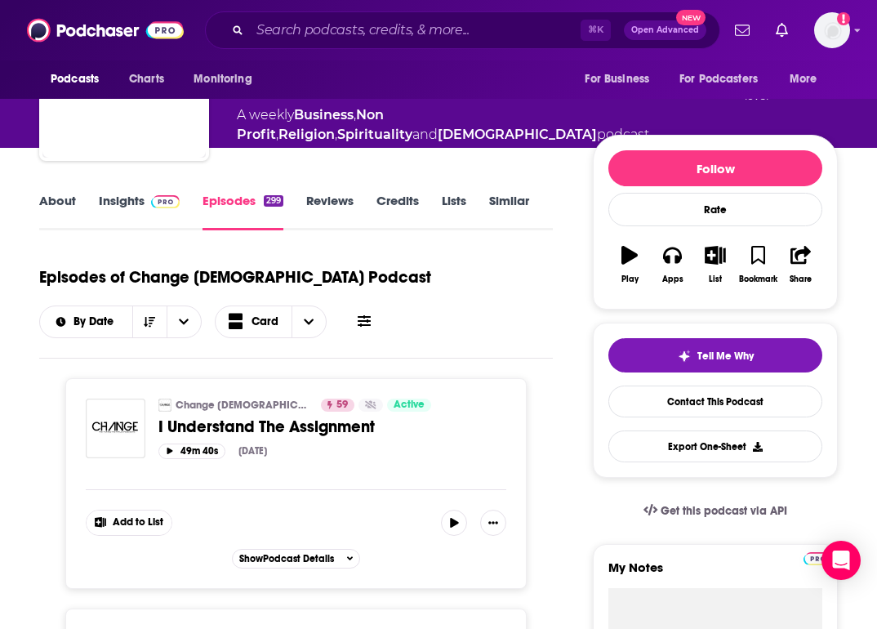
scroll to position [149, 0]
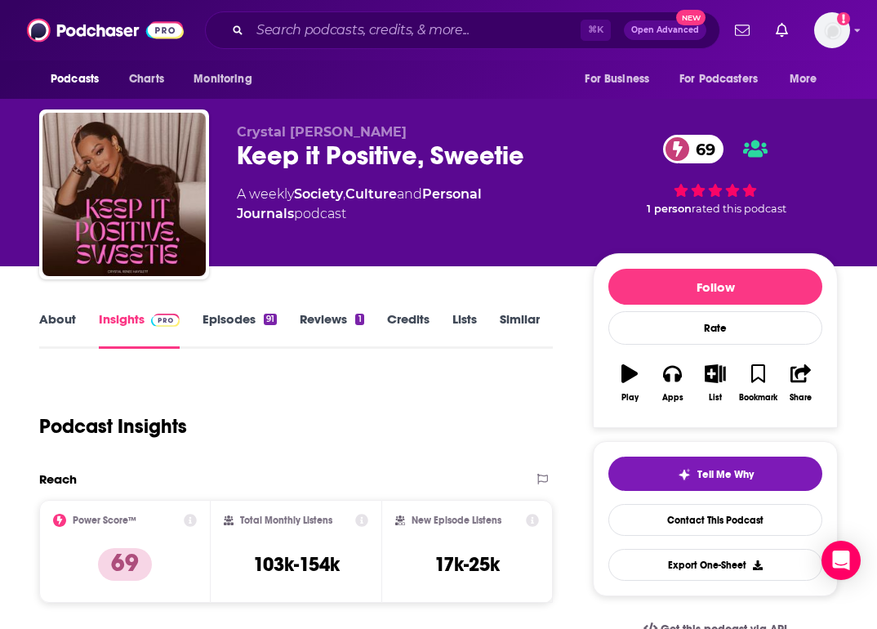
click at [60, 320] on link "About" at bounding box center [57, 330] width 37 height 38
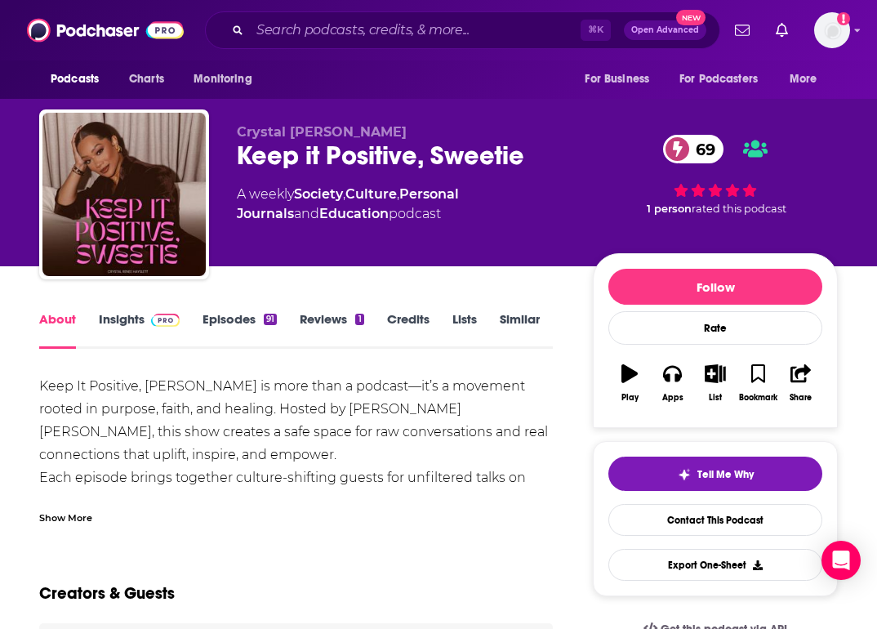
click at [118, 509] on div "Show More" at bounding box center [296, 511] width 514 height 28
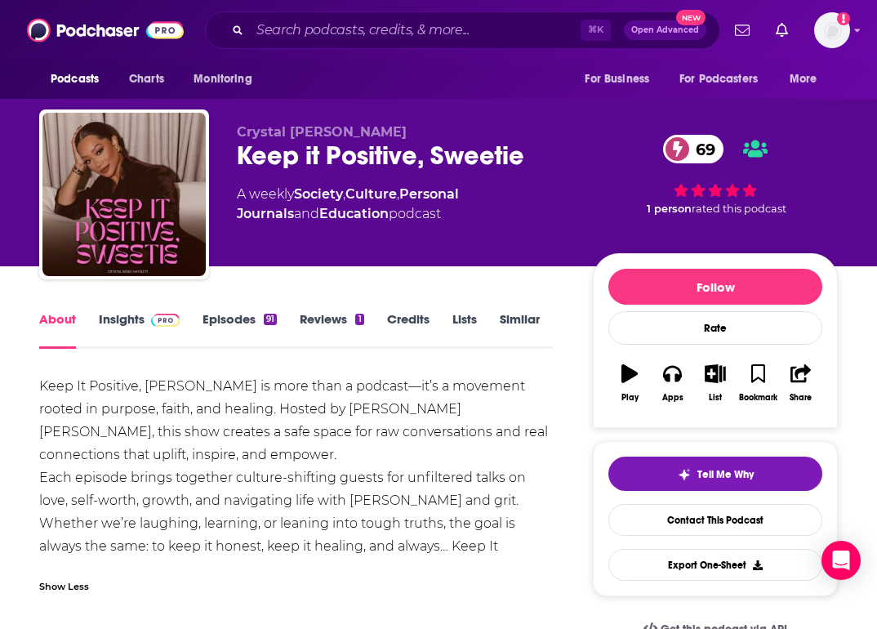
click at [238, 316] on link "Episodes 91" at bounding box center [240, 330] width 74 height 38
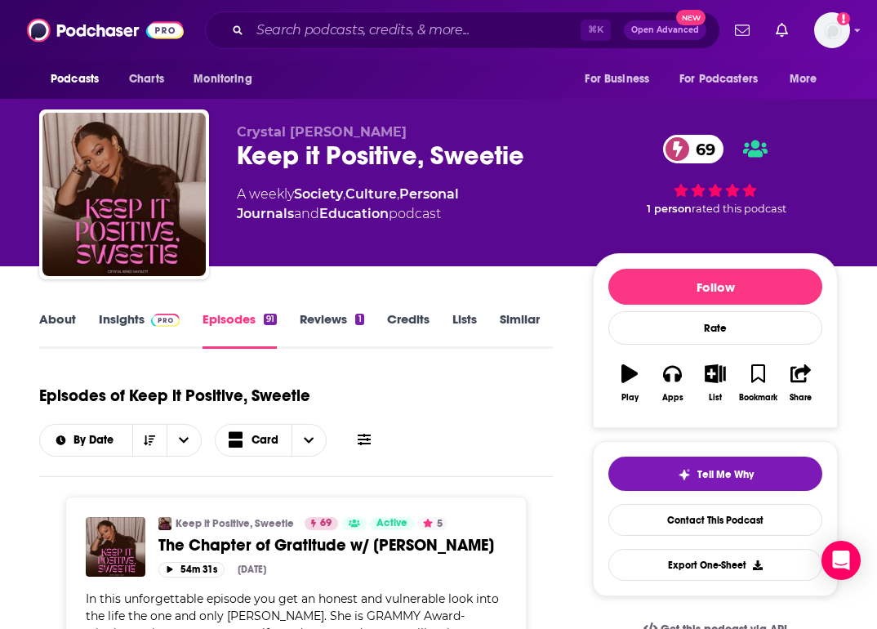
click at [367, 444] on icon at bounding box center [364, 439] width 13 height 11
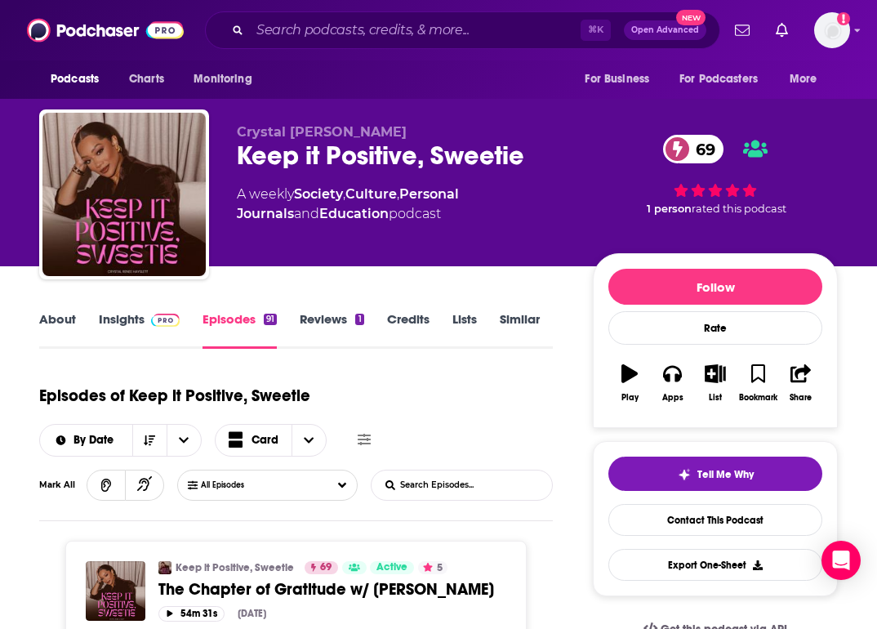
click at [421, 491] on input "List Search Input" at bounding box center [457, 485] width 171 height 29
type input "pastor"
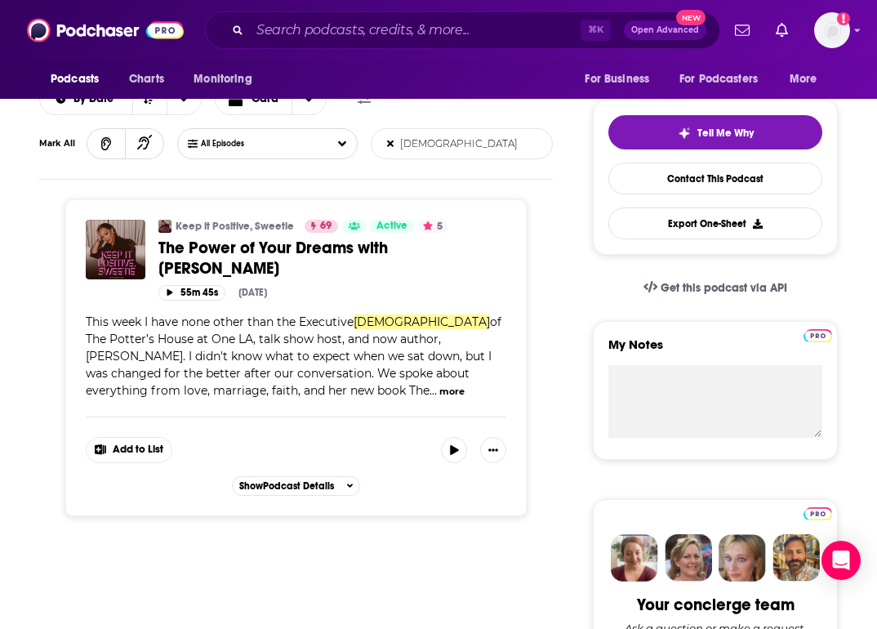
scroll to position [344, 0]
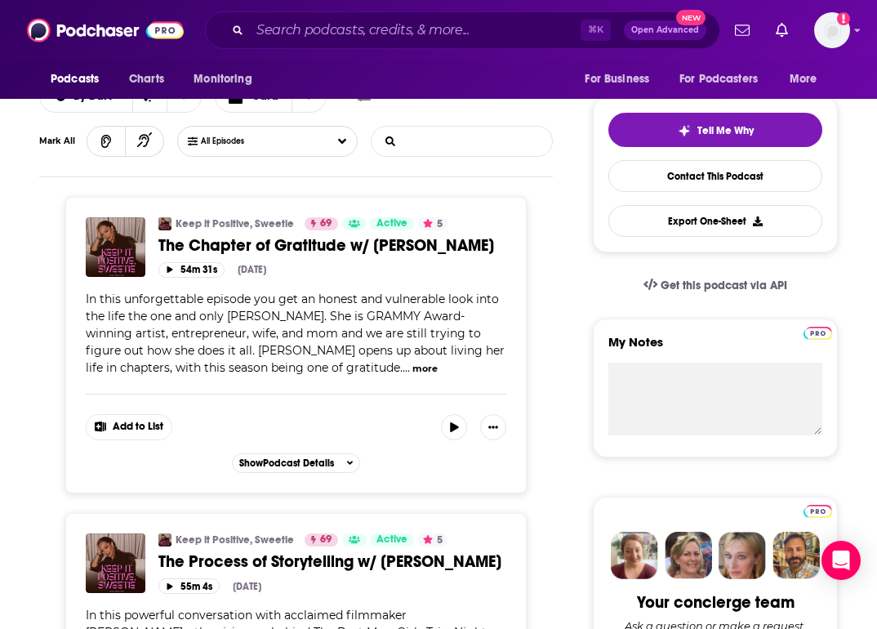
paste input "Southside Rabbi with KB"
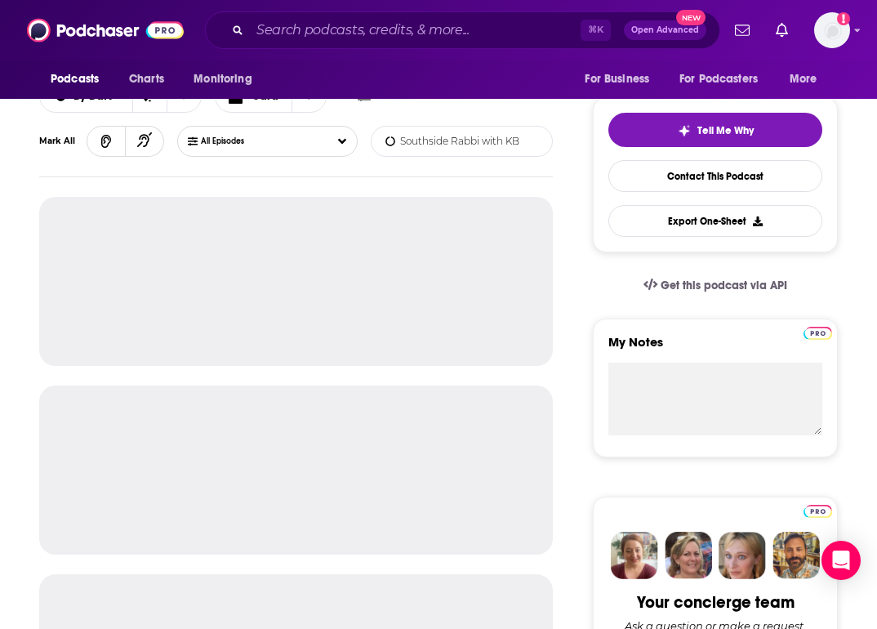
click at [402, 145] on input "Southside Rabbi with KB" at bounding box center [457, 141] width 171 height 29
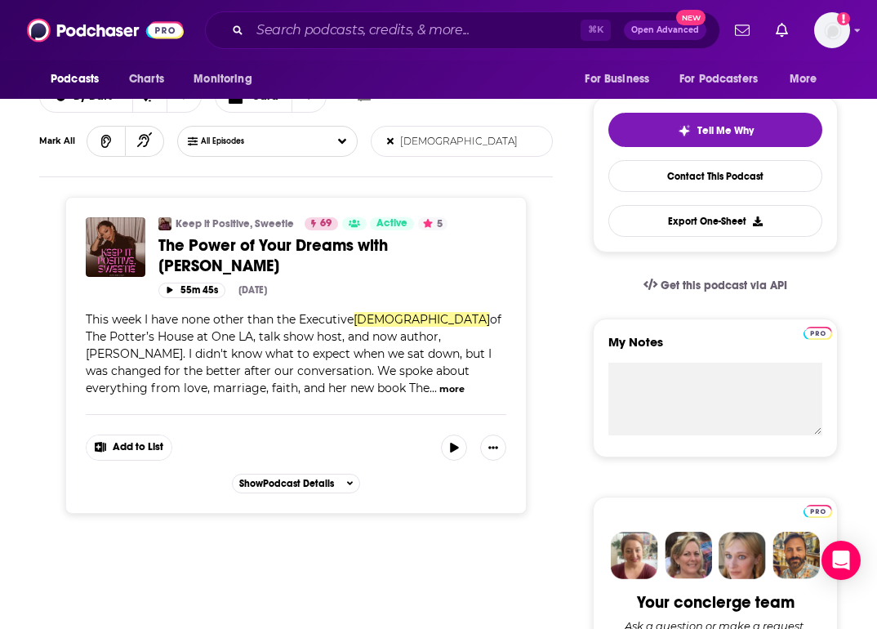
type input "pastor"
click at [439, 390] on button "more" at bounding box center [451, 389] width 25 height 14
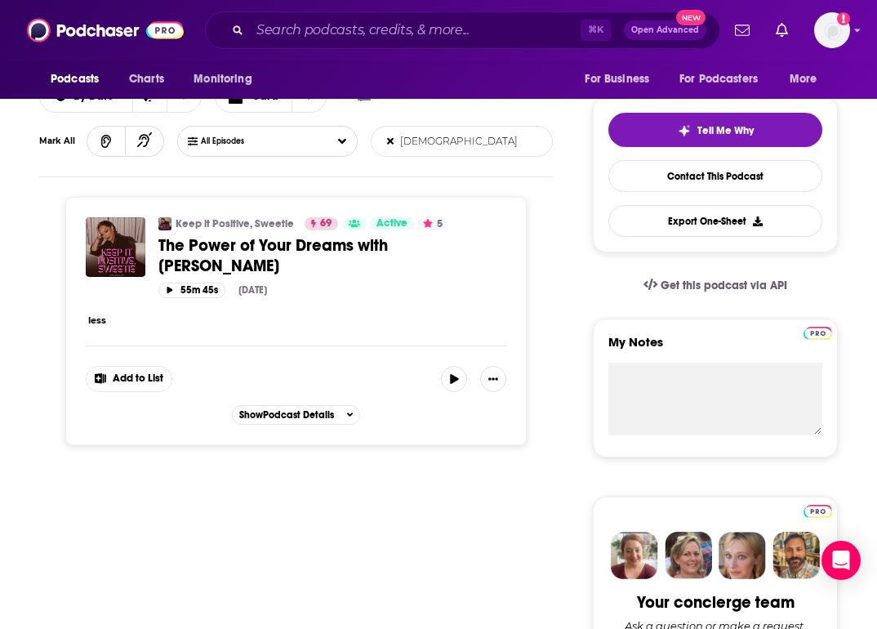
click at [98, 322] on button "less" at bounding box center [97, 321] width 18 height 14
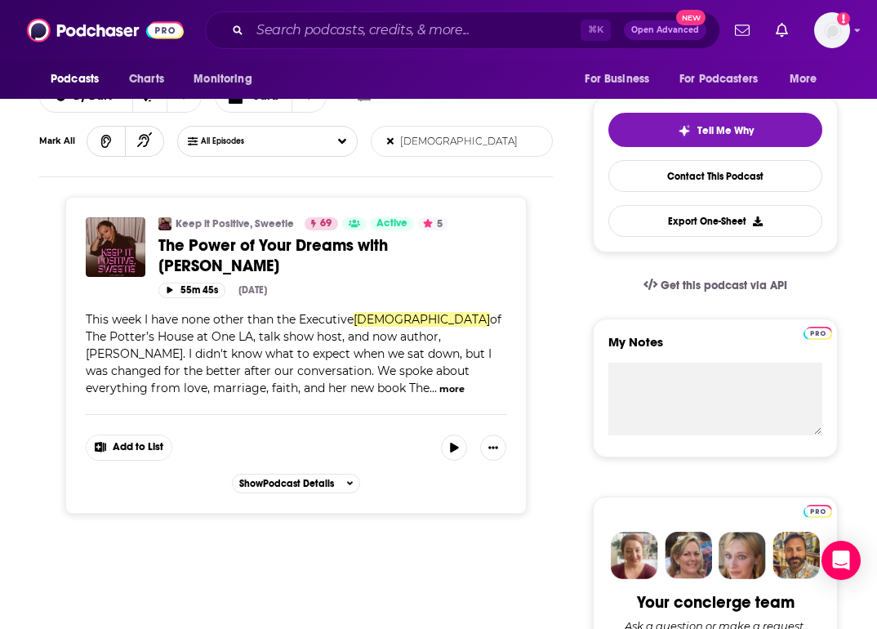
click at [238, 253] on span "The Power of Your Dreams with Stephanie Ike Okafor" at bounding box center [273, 255] width 230 height 41
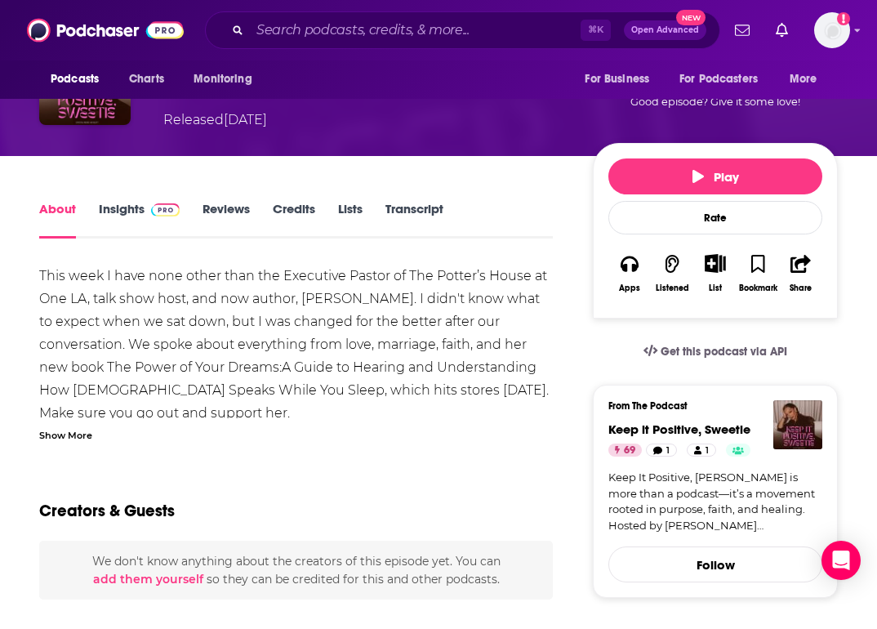
scroll to position [163, 0]
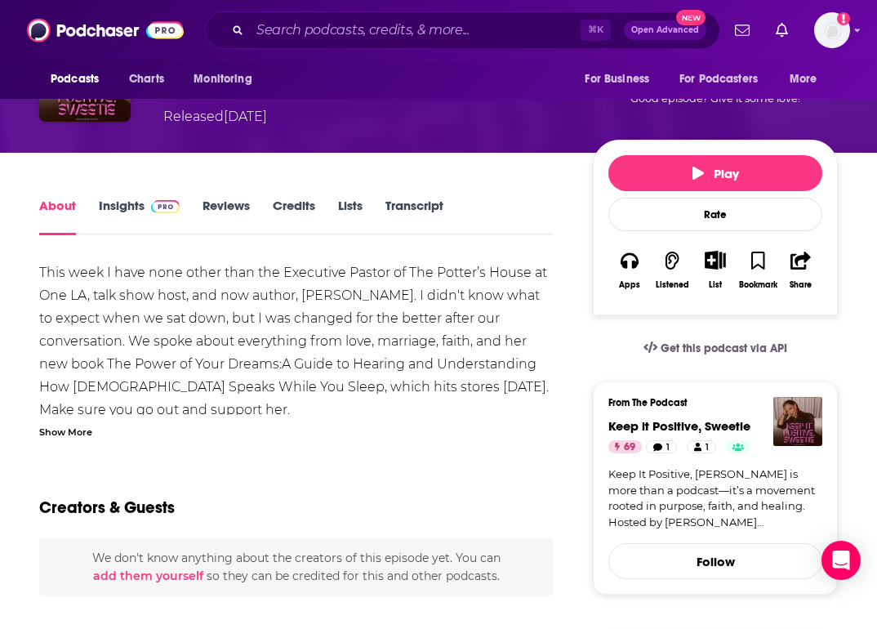
click at [71, 437] on div "Show More" at bounding box center [65, 431] width 53 height 16
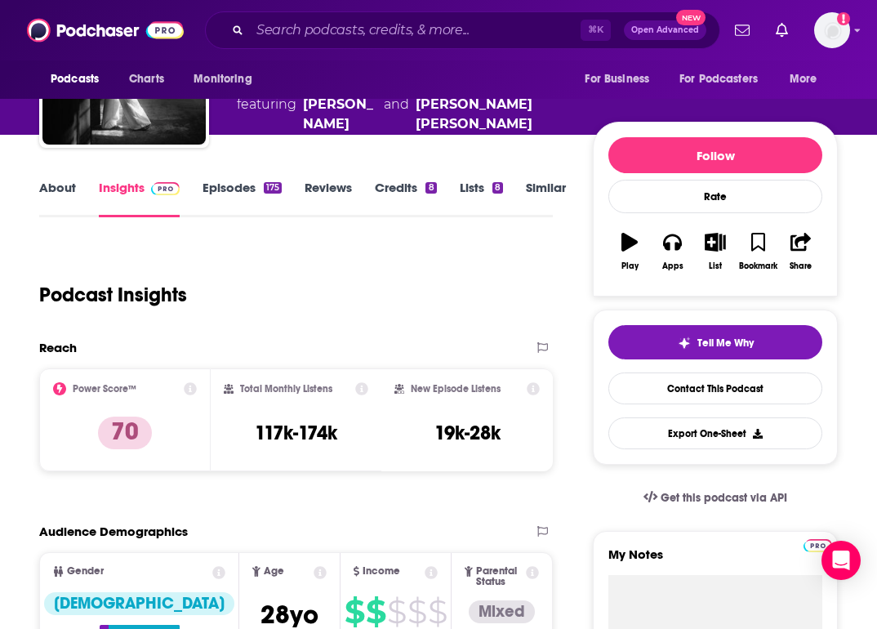
scroll to position [136, 0]
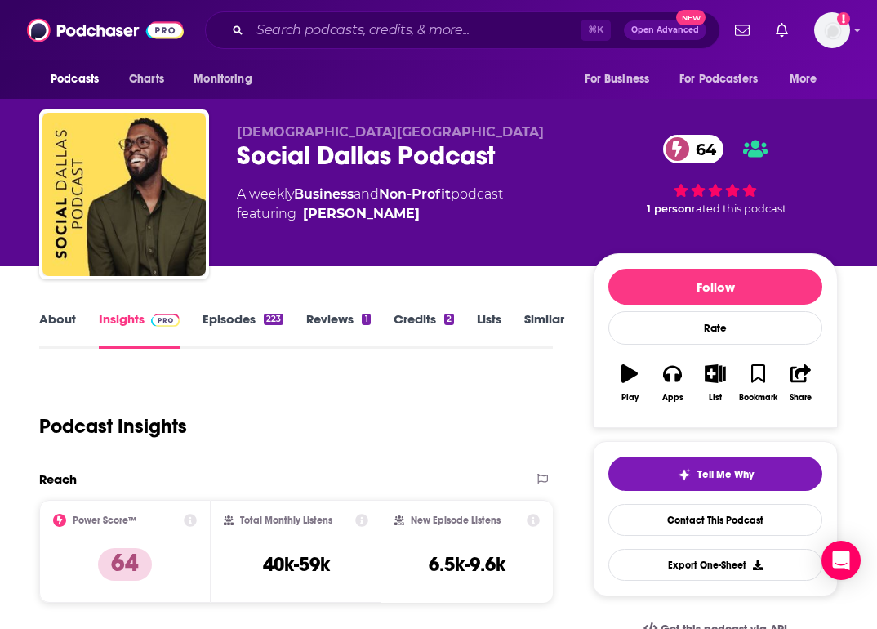
click at [52, 314] on link "About" at bounding box center [57, 330] width 37 height 38
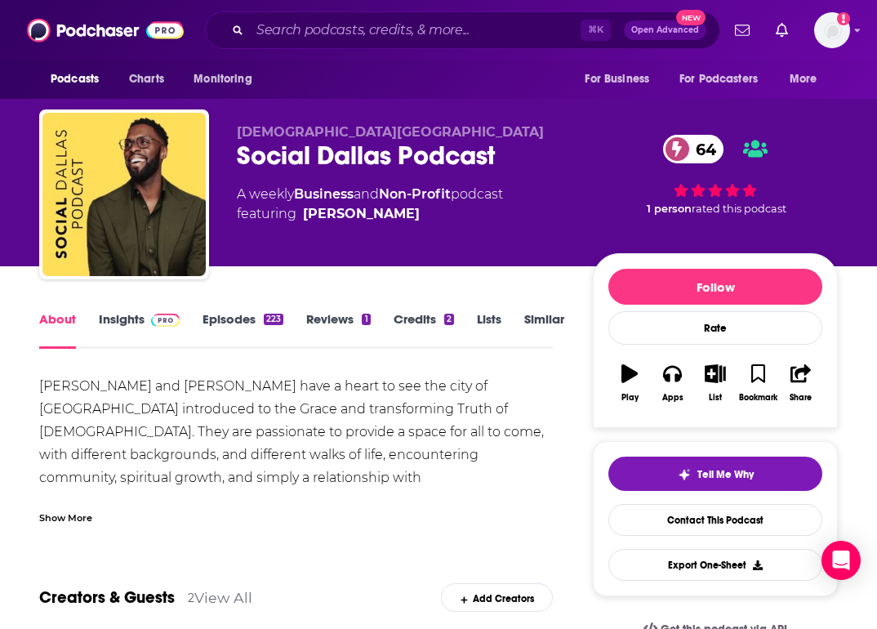
click at [63, 517] on div "Show More" at bounding box center [65, 517] width 53 height 16
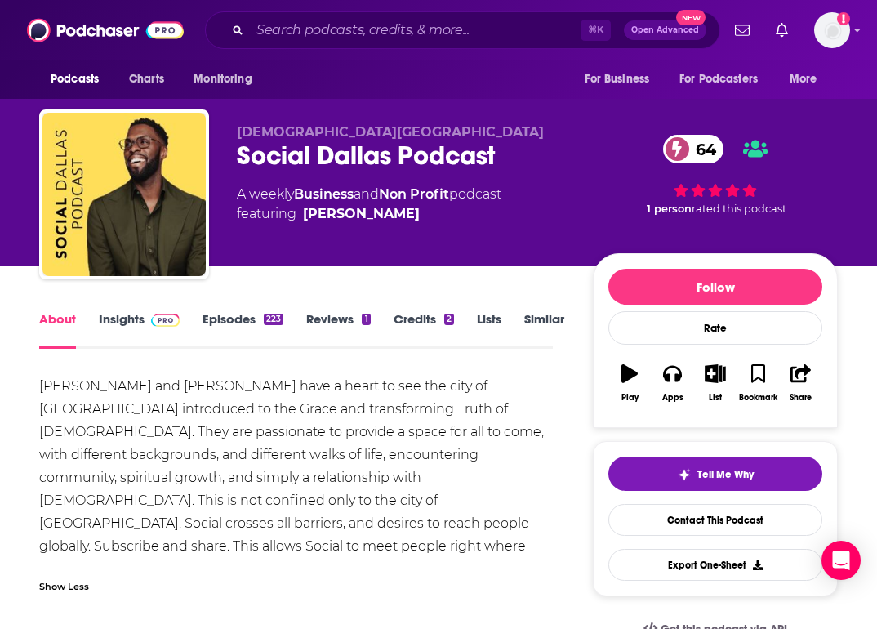
click at [153, 328] on link "Insights" at bounding box center [139, 330] width 81 height 38
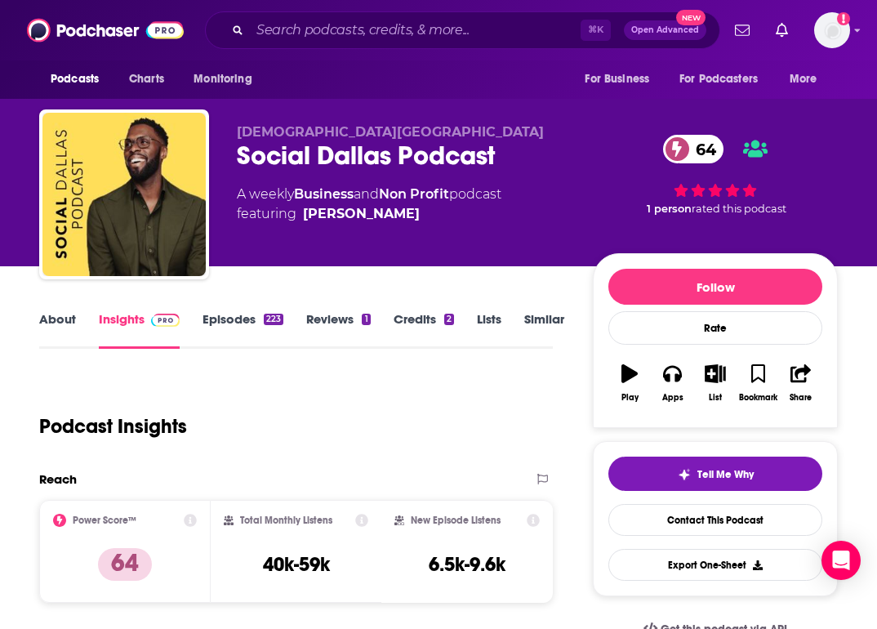
click at [53, 323] on link "About" at bounding box center [57, 330] width 37 height 38
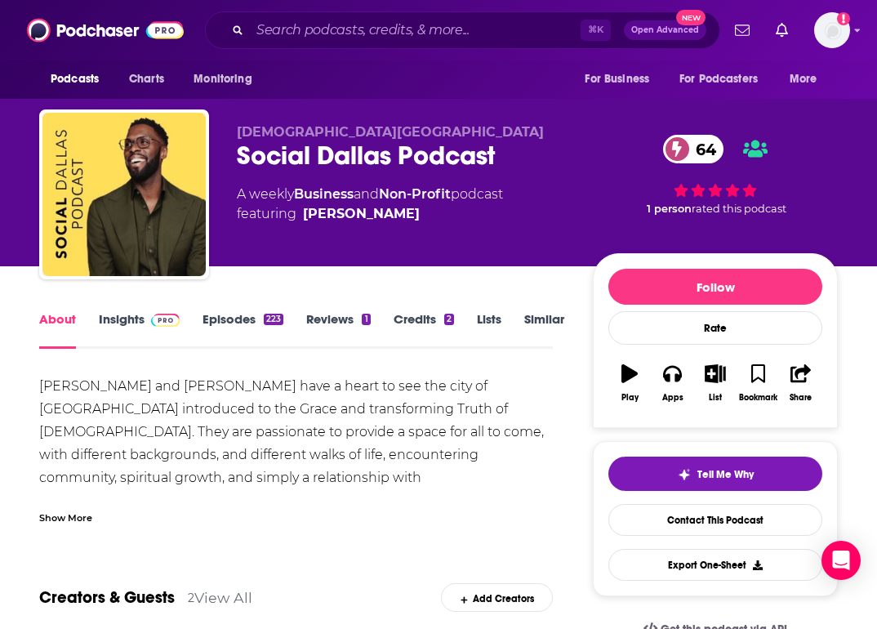
click at [216, 319] on link "Episodes 223" at bounding box center [243, 330] width 81 height 38
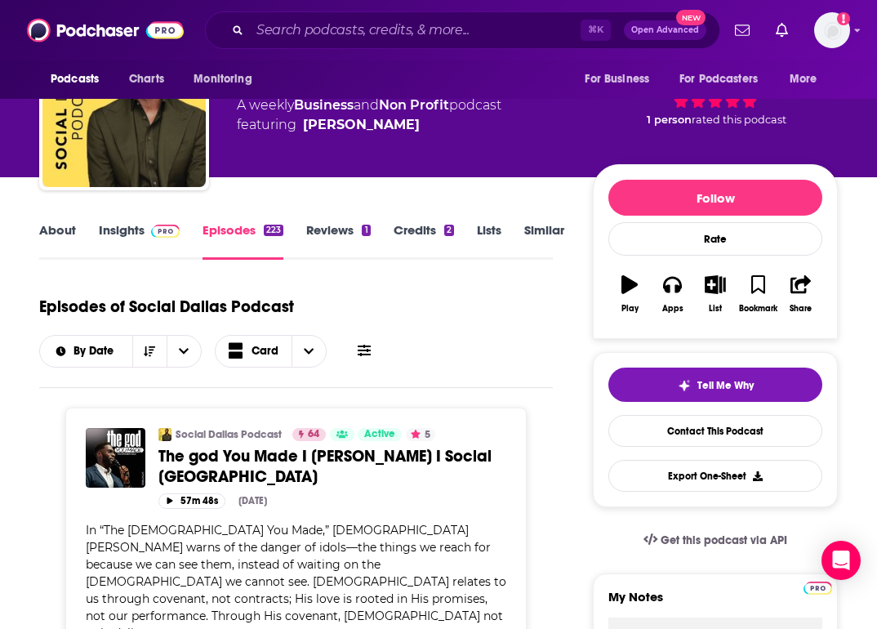
scroll to position [87, 0]
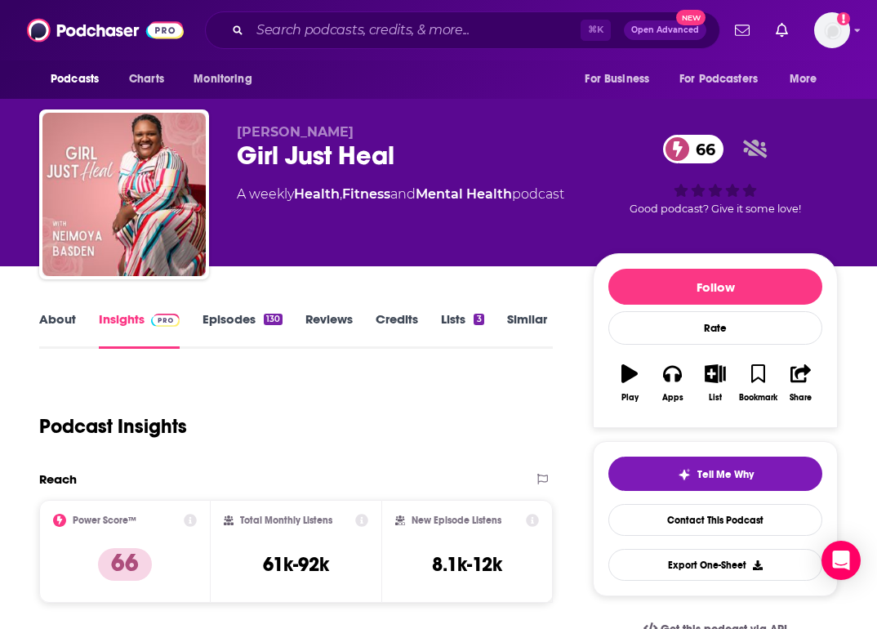
click at [62, 342] on link "About" at bounding box center [57, 330] width 37 height 38
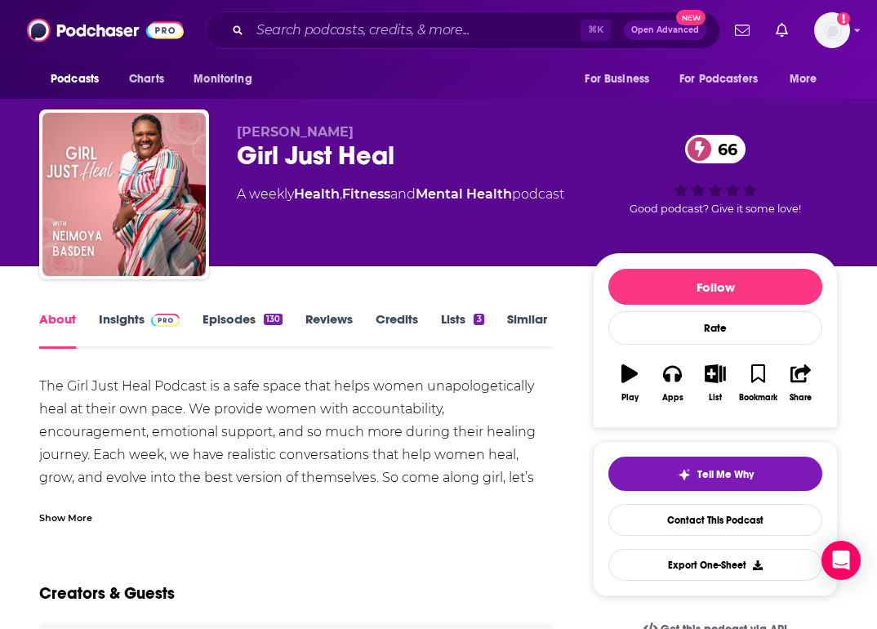
click at [228, 334] on link "Episodes 130" at bounding box center [243, 330] width 80 height 38
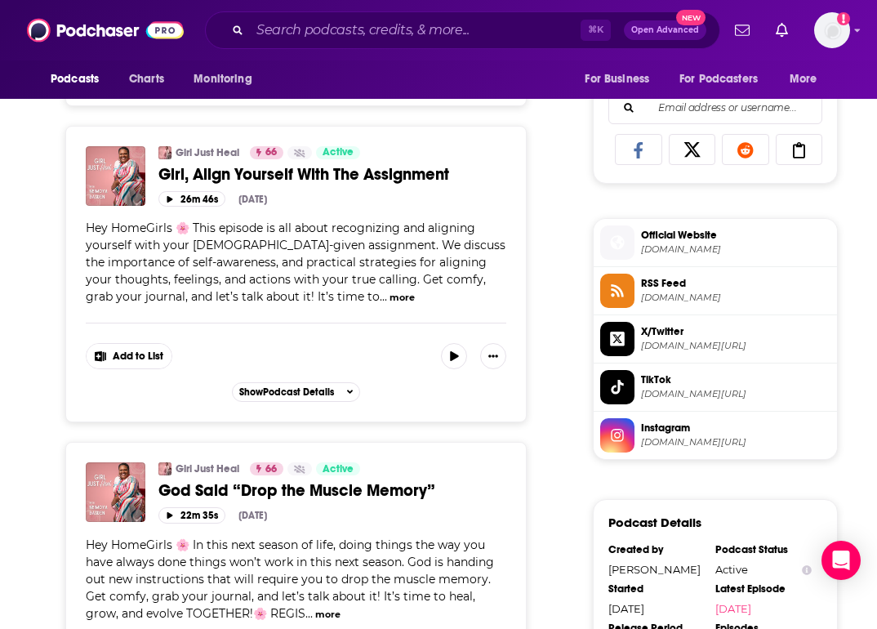
scroll to position [1039, 0]
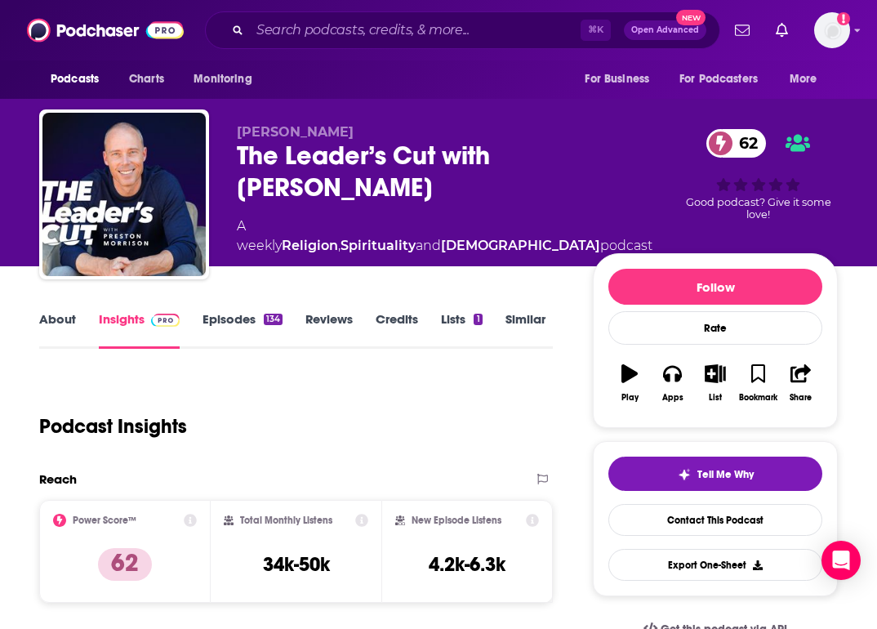
click at [58, 329] on link "About" at bounding box center [57, 330] width 37 height 38
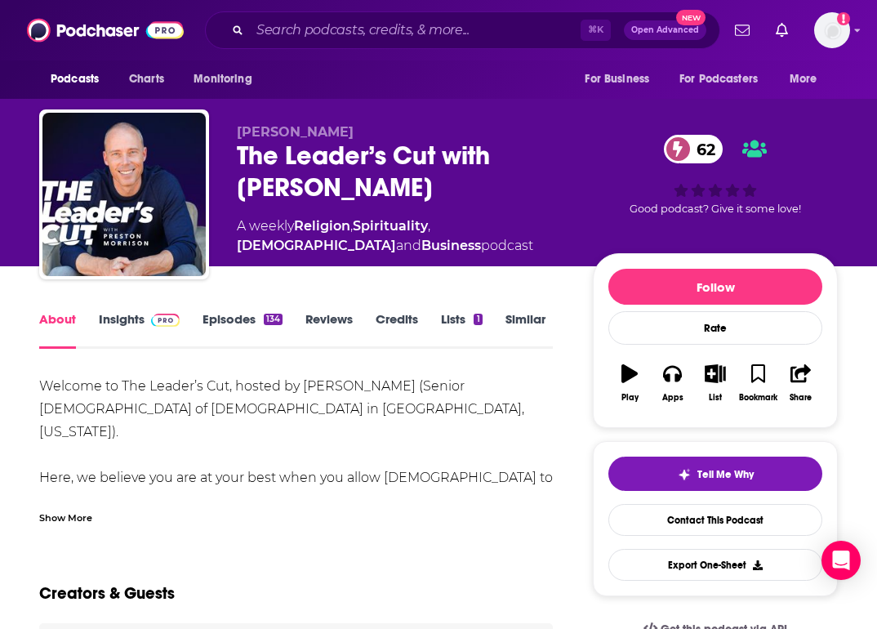
click at [99, 519] on div "Show More" at bounding box center [296, 511] width 514 height 28
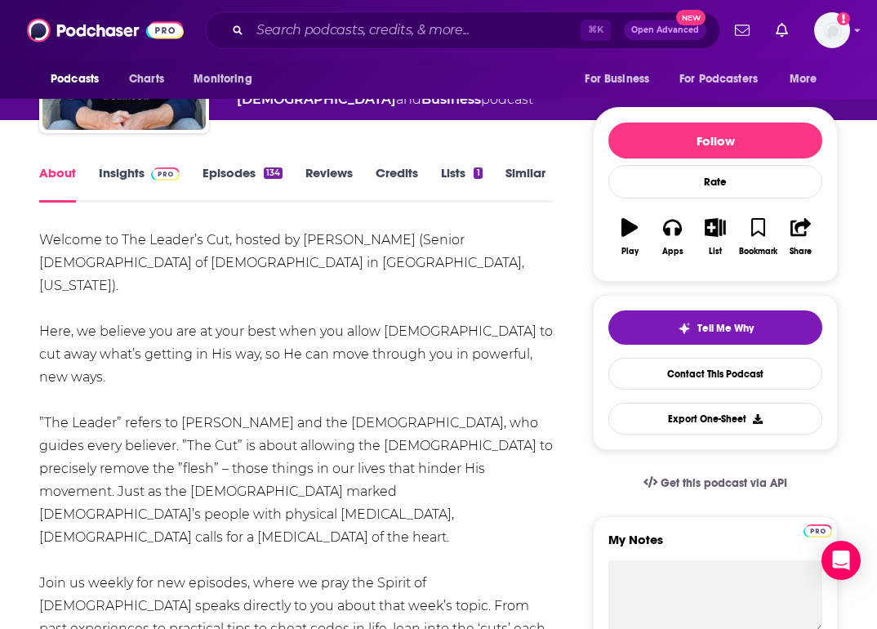
scroll to position [93, 0]
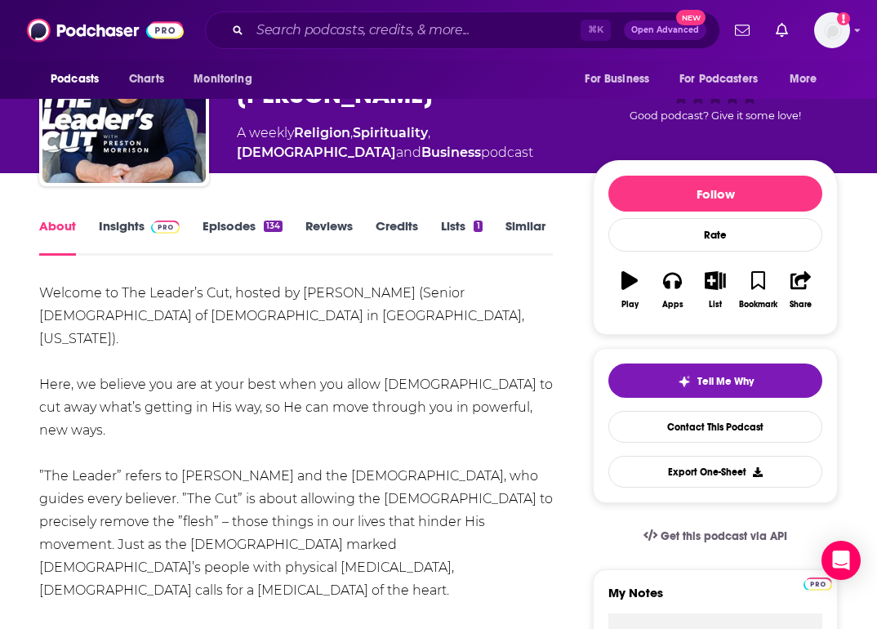
click at [227, 223] on link "Episodes 134" at bounding box center [243, 237] width 80 height 38
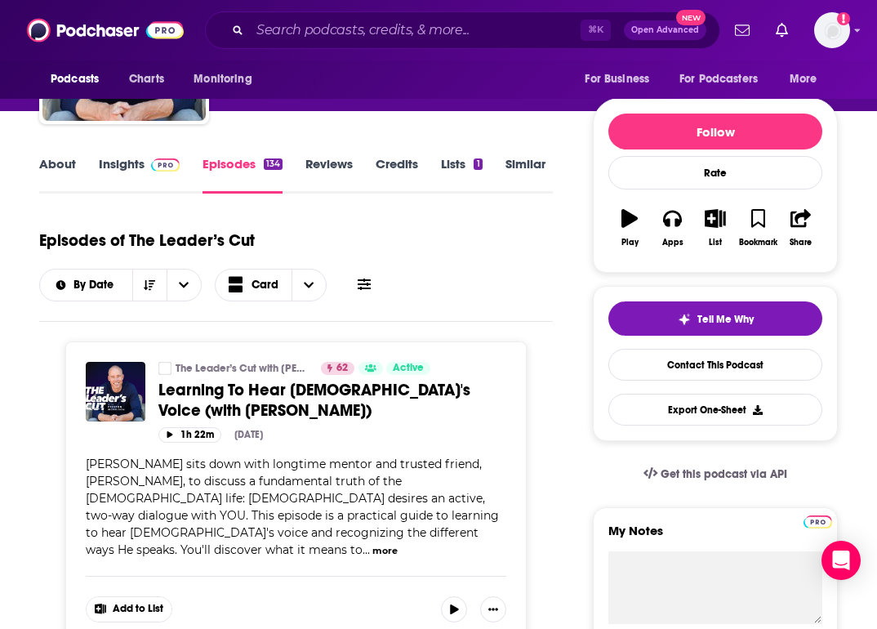
scroll to position [179, 0]
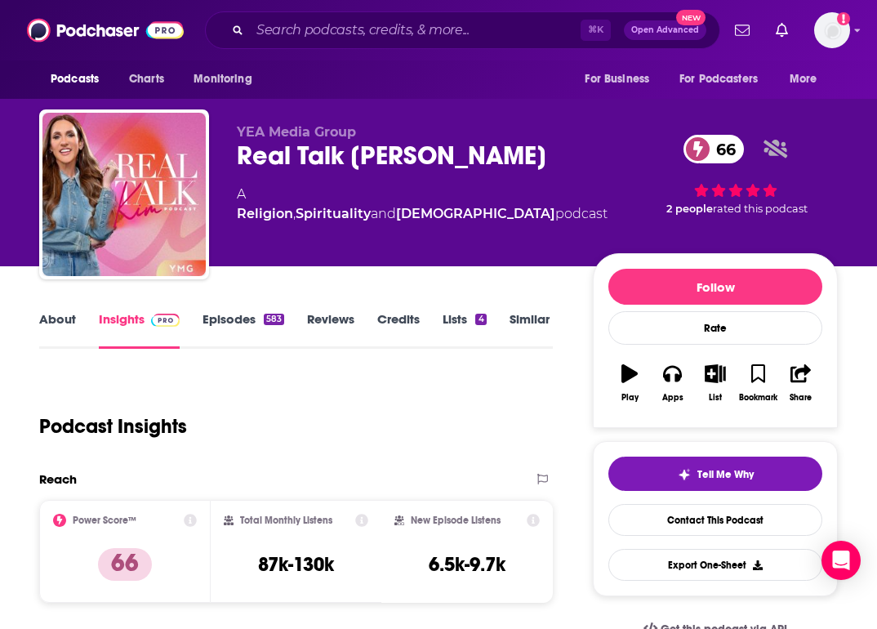
click at [71, 327] on link "About" at bounding box center [57, 330] width 37 height 38
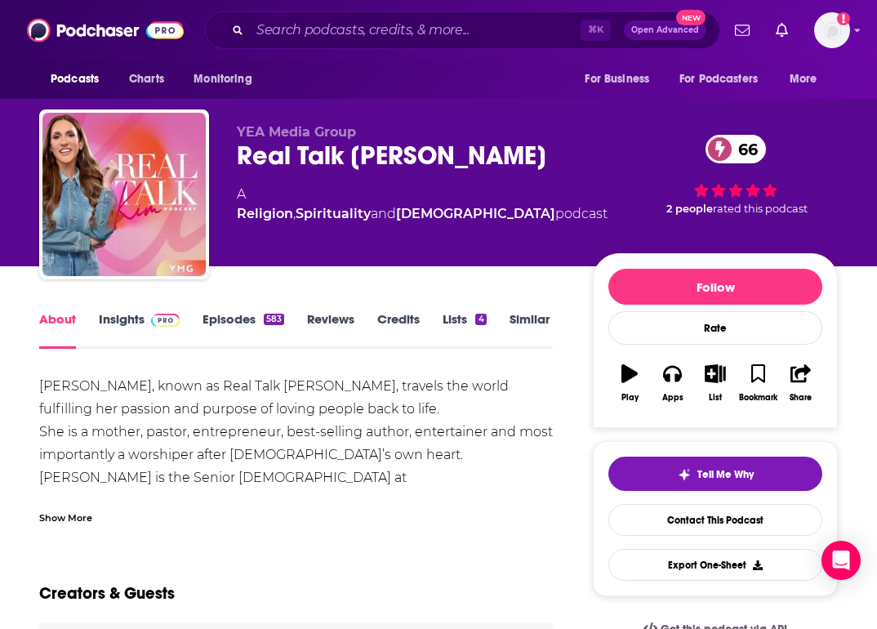
click at [226, 336] on link "Episodes 583" at bounding box center [244, 330] width 82 height 38
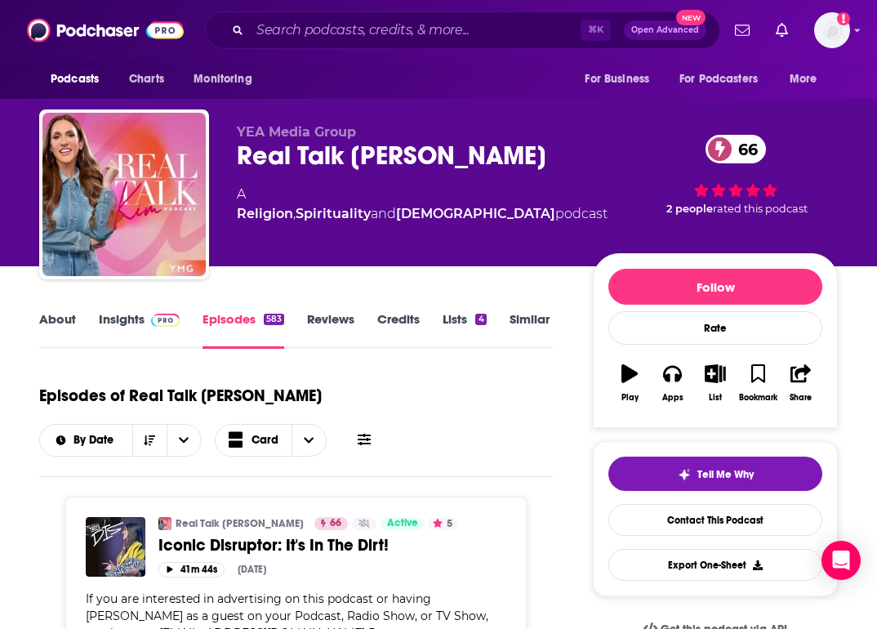
click at [57, 327] on link "About" at bounding box center [57, 330] width 37 height 38
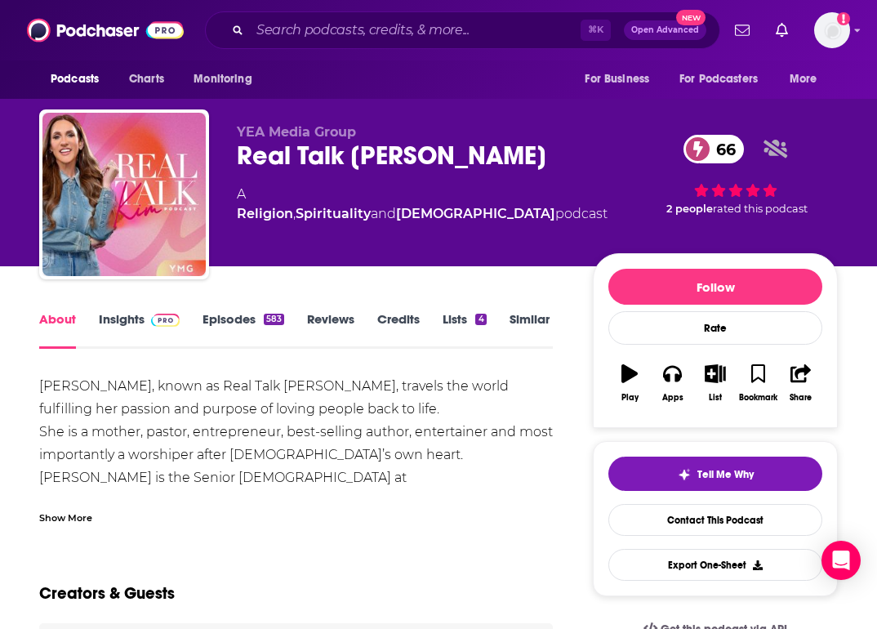
click at [89, 517] on div "Show More" at bounding box center [65, 517] width 53 height 16
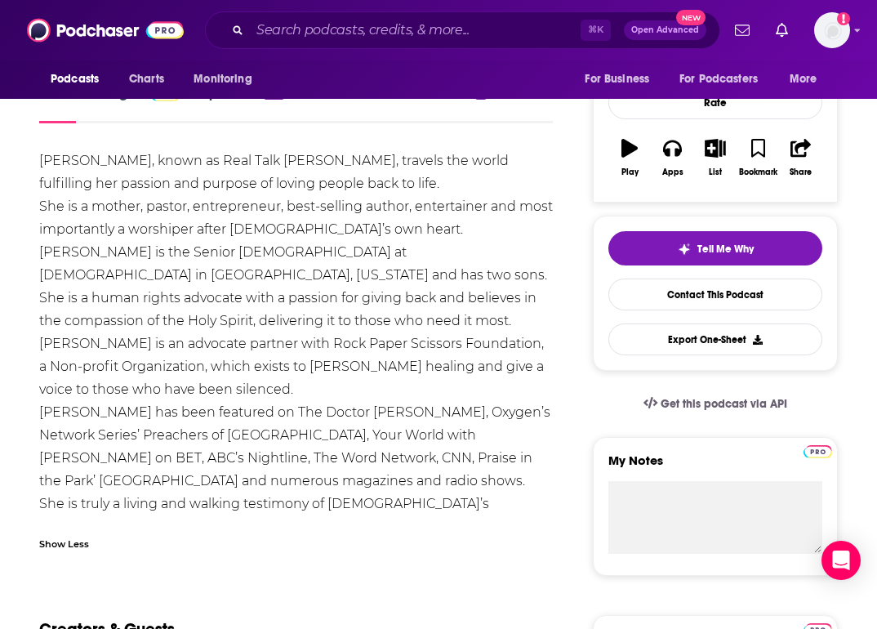
scroll to position [247, 0]
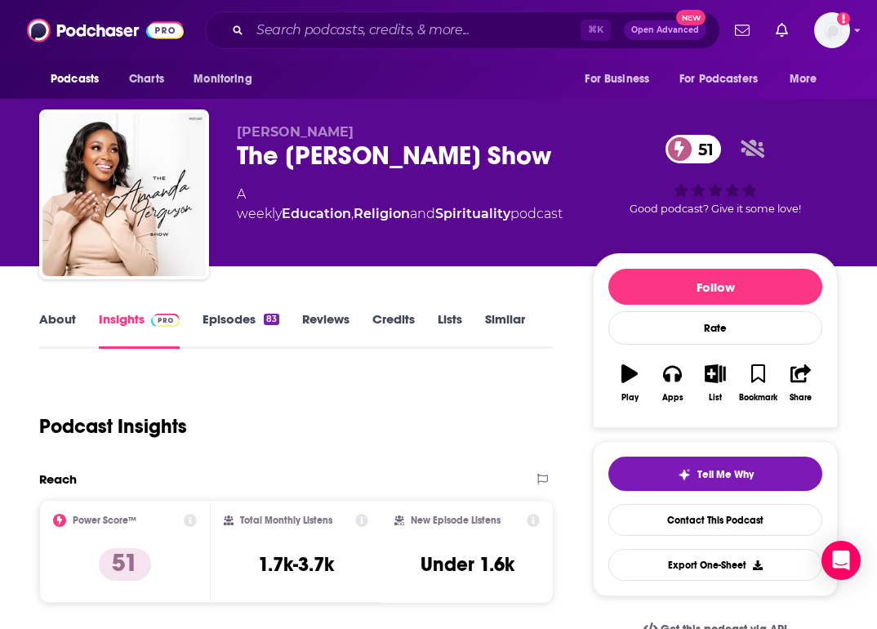
click at [66, 314] on link "About" at bounding box center [57, 330] width 37 height 38
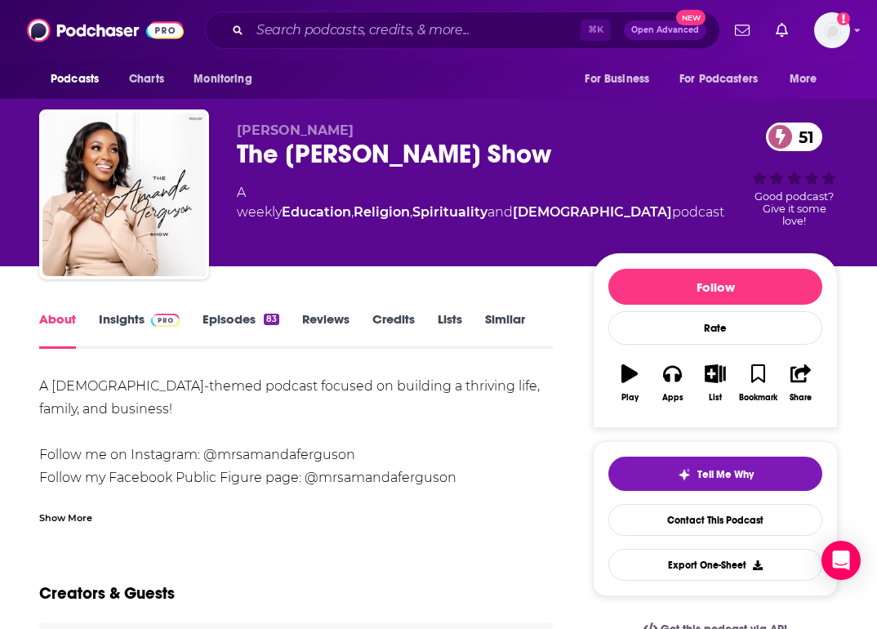
click at [75, 511] on div "Show More" at bounding box center [65, 517] width 53 height 16
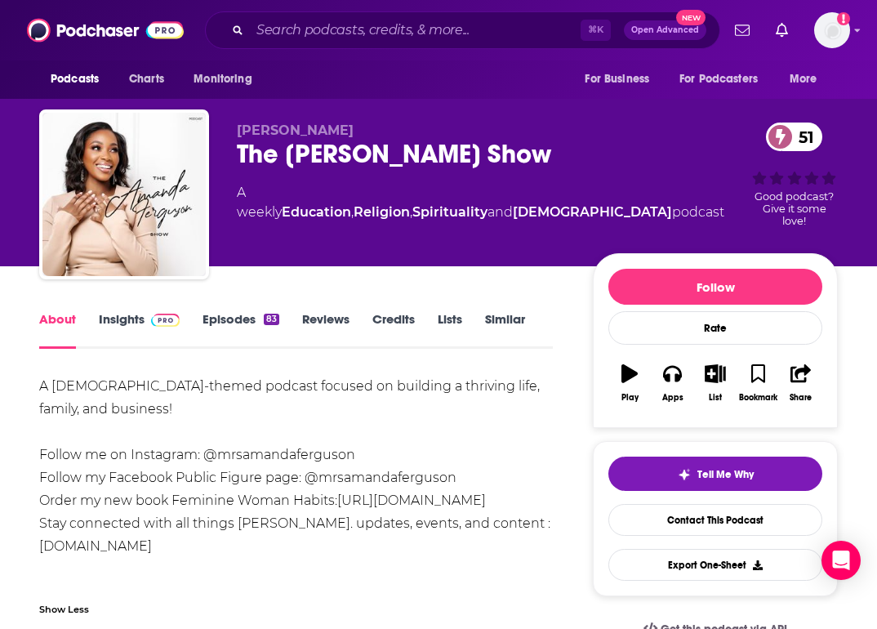
click at [136, 320] on link "Insights" at bounding box center [139, 330] width 81 height 38
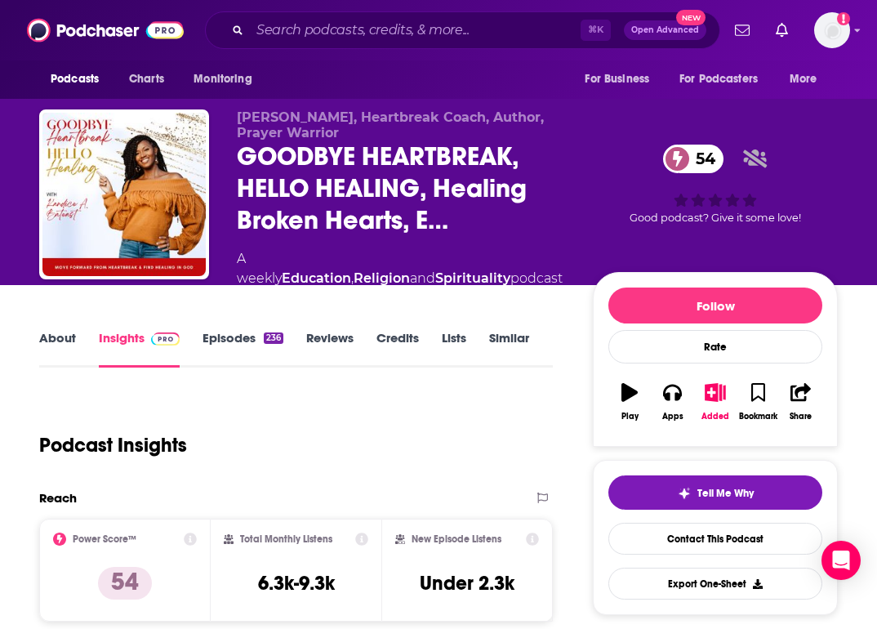
click at [60, 334] on link "About" at bounding box center [57, 349] width 37 height 38
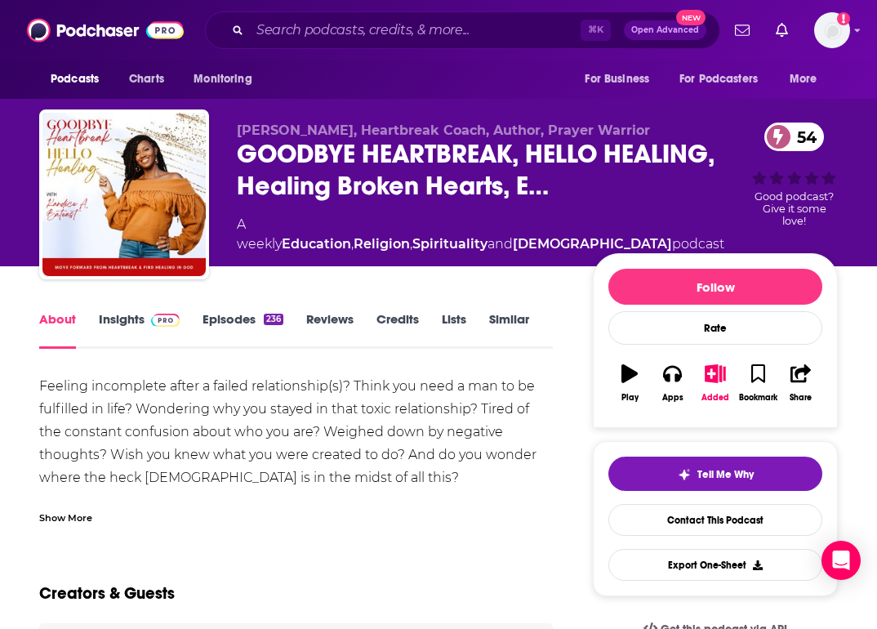
click at [69, 524] on div "Show More" at bounding box center [65, 517] width 53 height 16
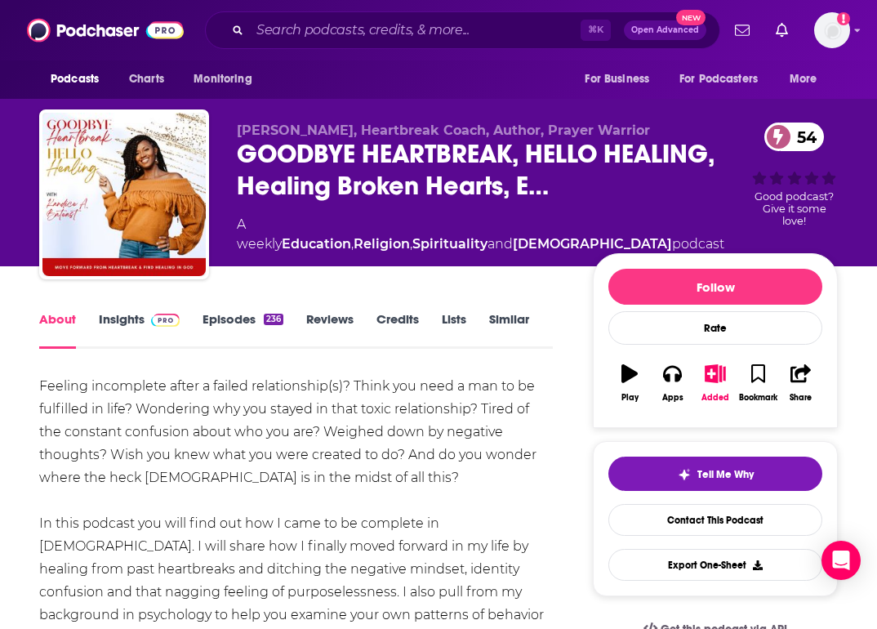
click at [239, 349] on link "Episodes 236" at bounding box center [243, 330] width 81 height 38
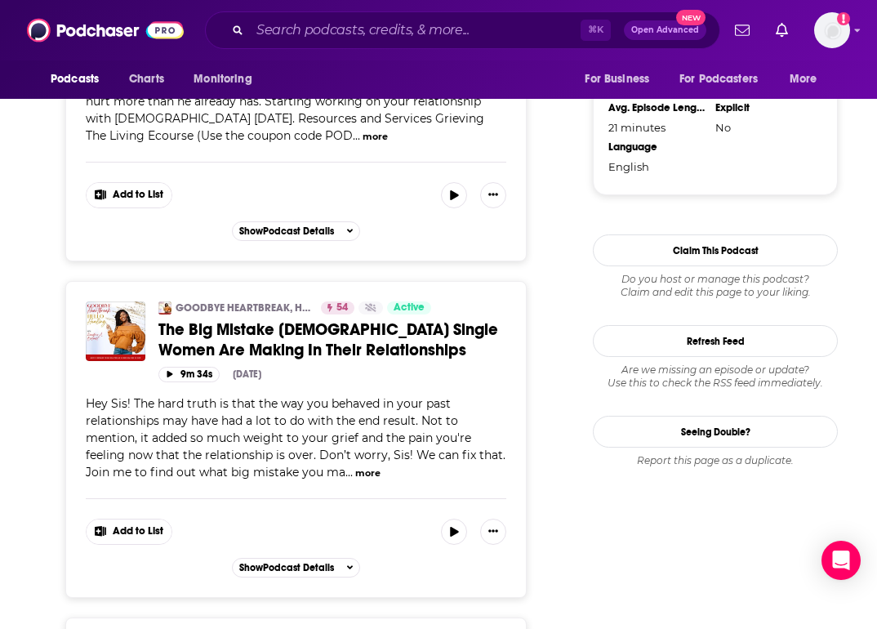
scroll to position [1655, 0]
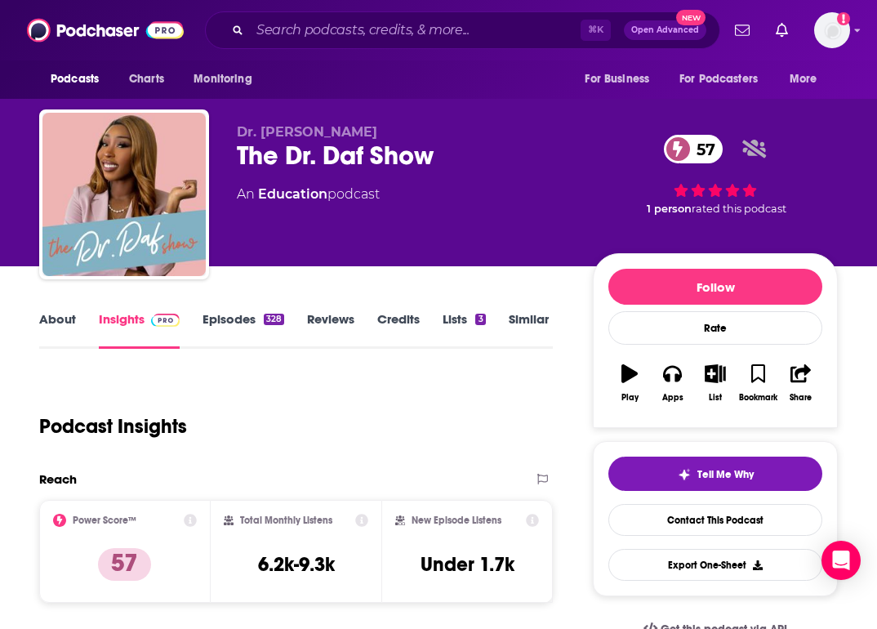
click at [63, 328] on link "About" at bounding box center [57, 330] width 37 height 38
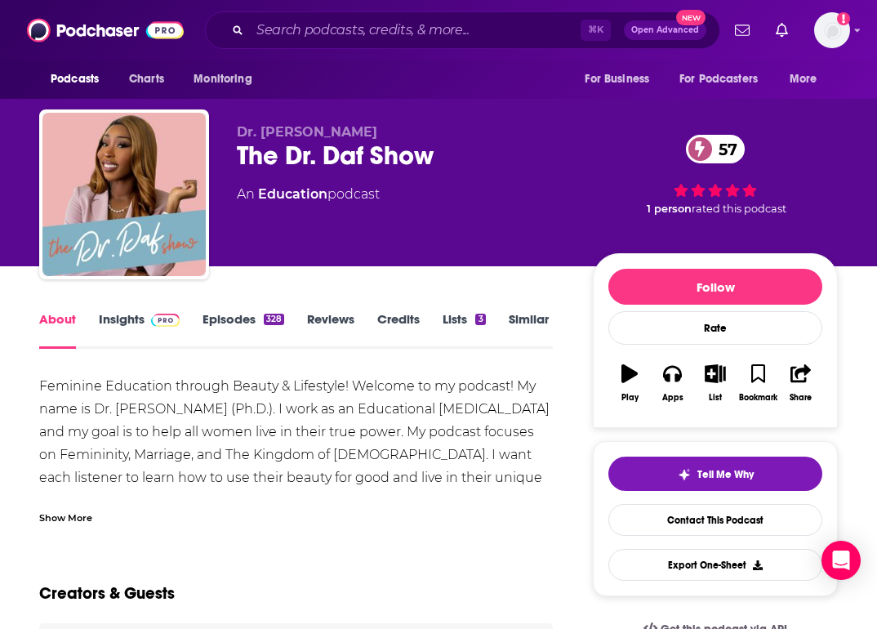
click at [225, 337] on link "Episodes 328" at bounding box center [244, 330] width 82 height 38
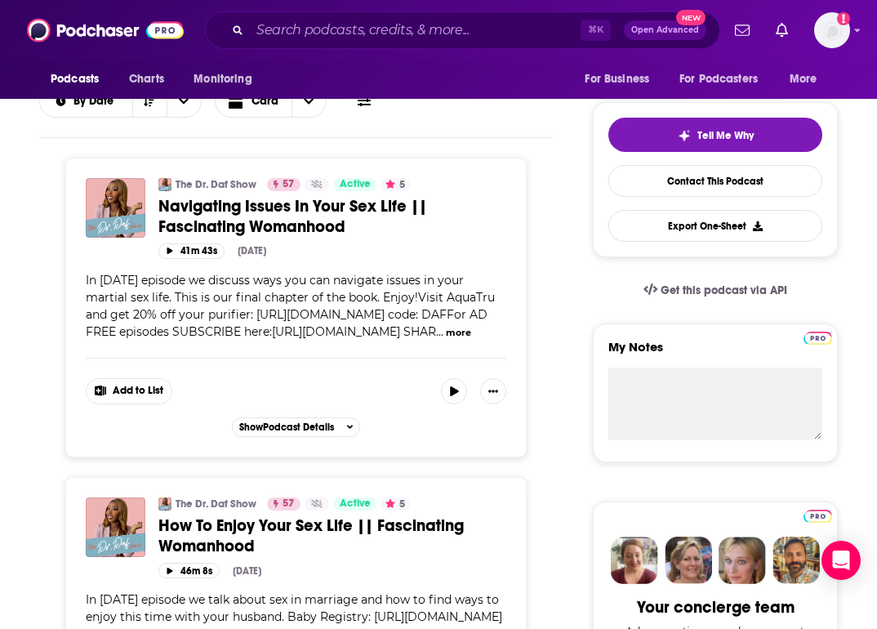
scroll to position [341, 0]
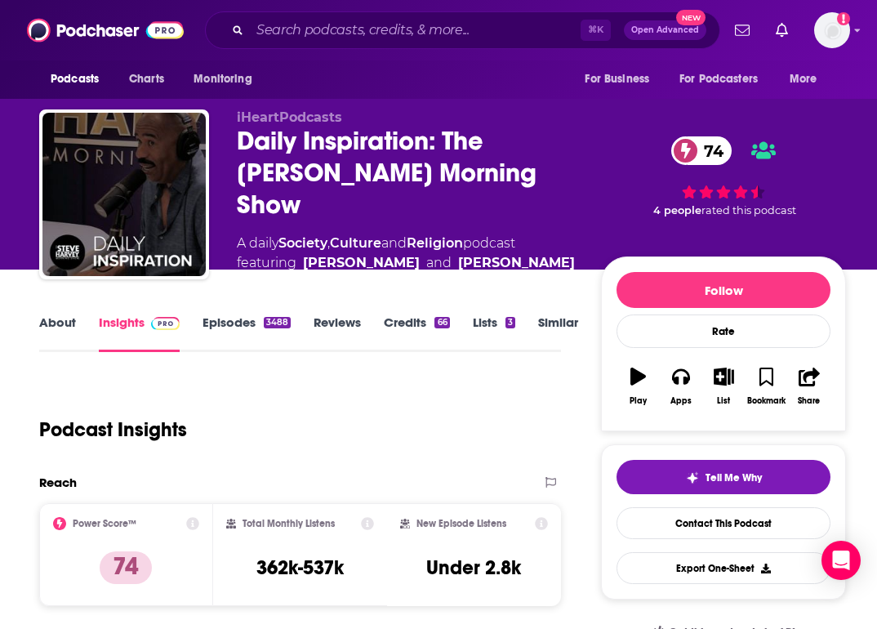
click at [55, 342] on link "About" at bounding box center [57, 333] width 37 height 38
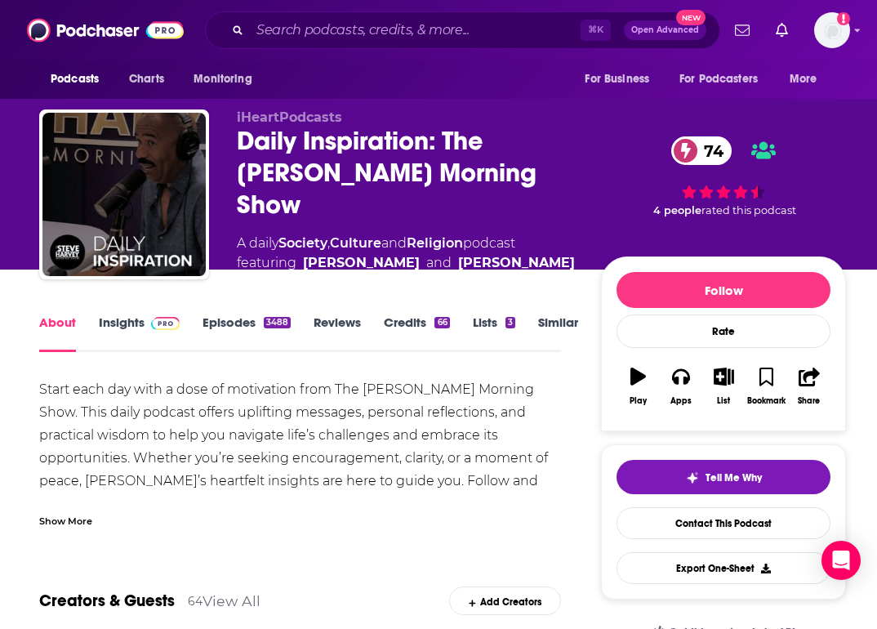
click at [75, 523] on div "Show More" at bounding box center [65, 520] width 53 height 16
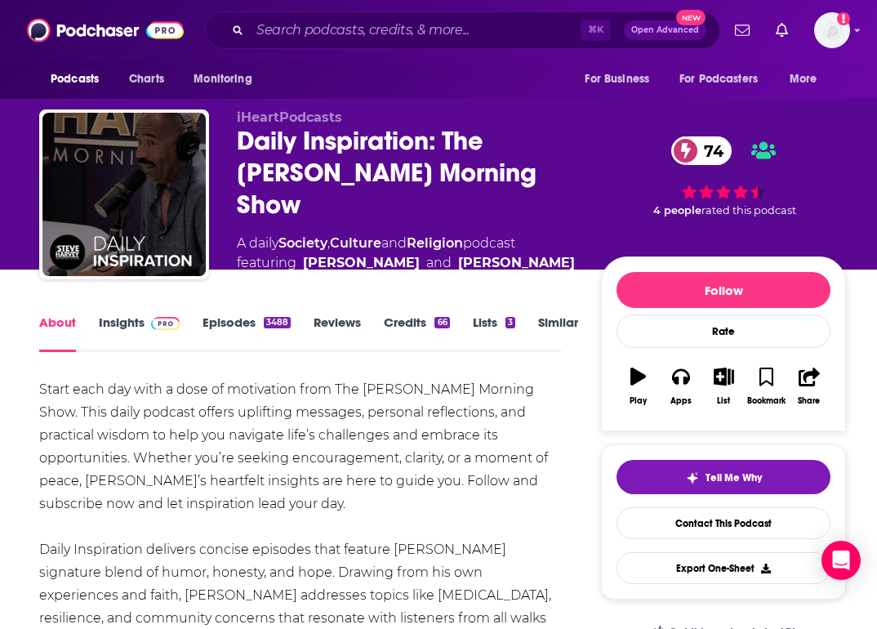
click at [233, 323] on link "Episodes 3488" at bounding box center [247, 333] width 88 height 38
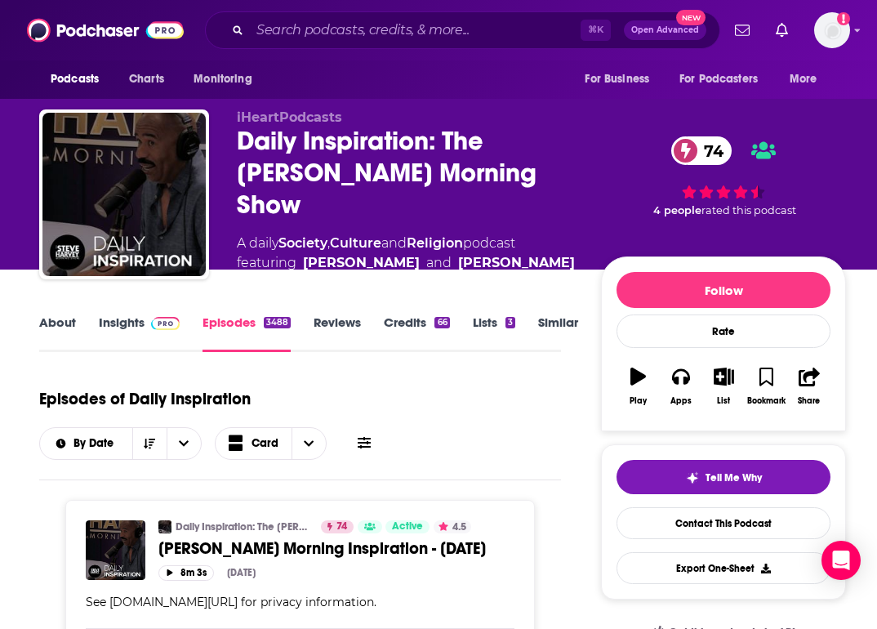
click at [52, 328] on link "About" at bounding box center [57, 333] width 37 height 38
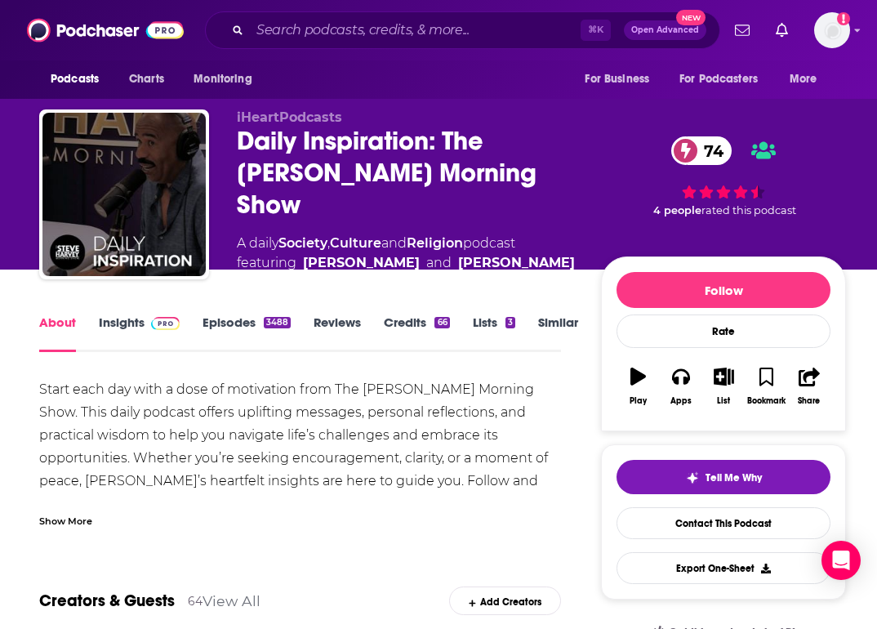
click at [118, 319] on link "Insights" at bounding box center [139, 333] width 81 height 38
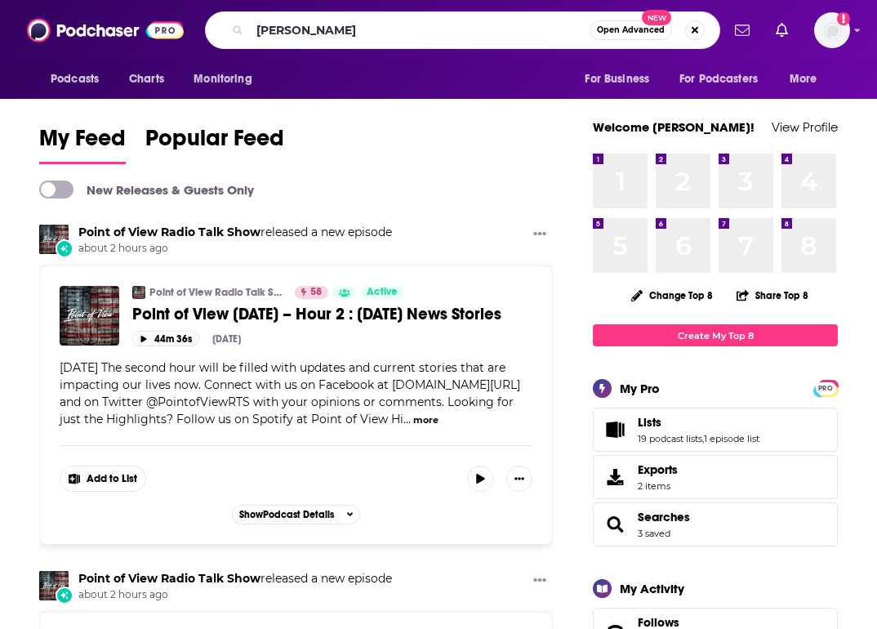
type input "[PERSON_NAME]"
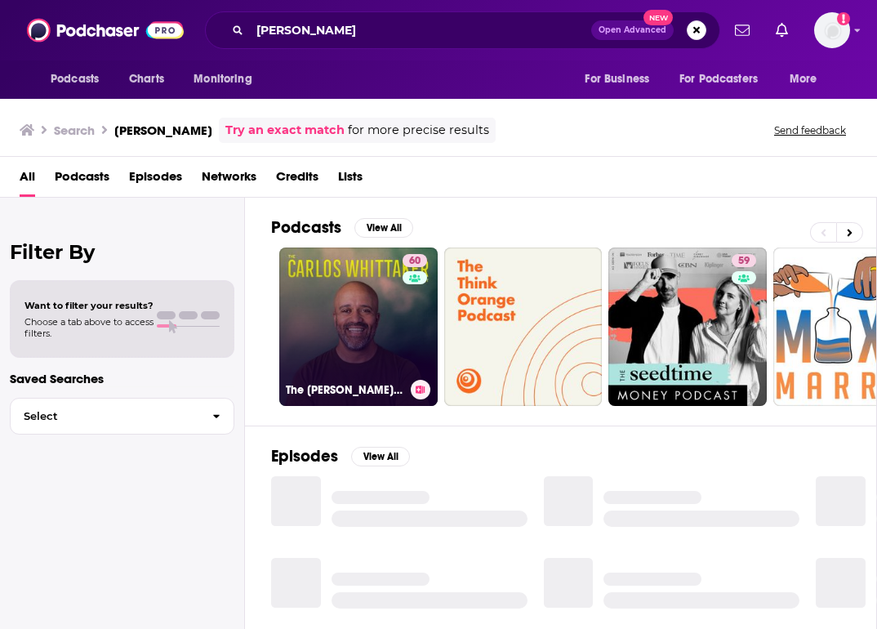
click at [351, 350] on link "60 The [PERSON_NAME] Podcast" at bounding box center [358, 327] width 158 height 158
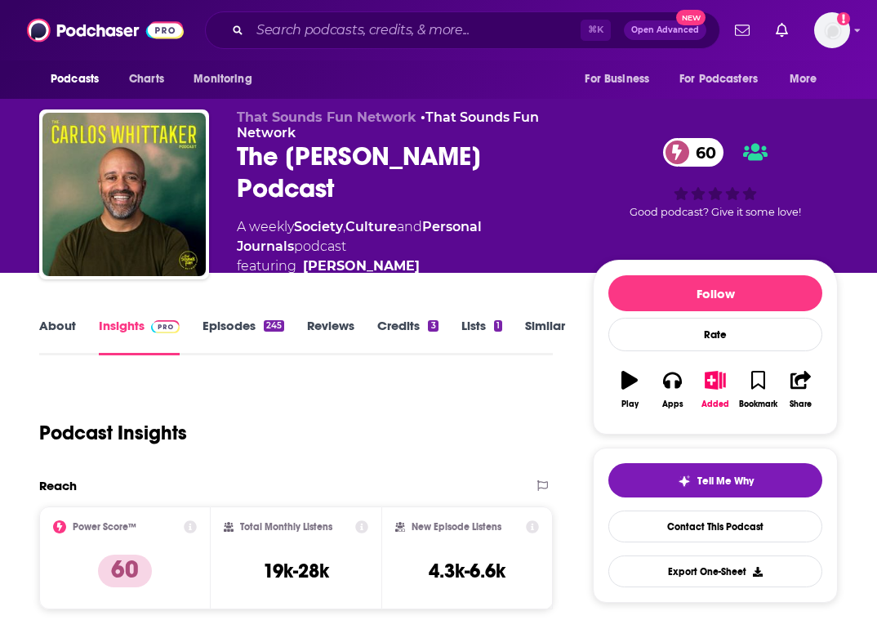
click at [65, 328] on link "About" at bounding box center [57, 337] width 37 height 38
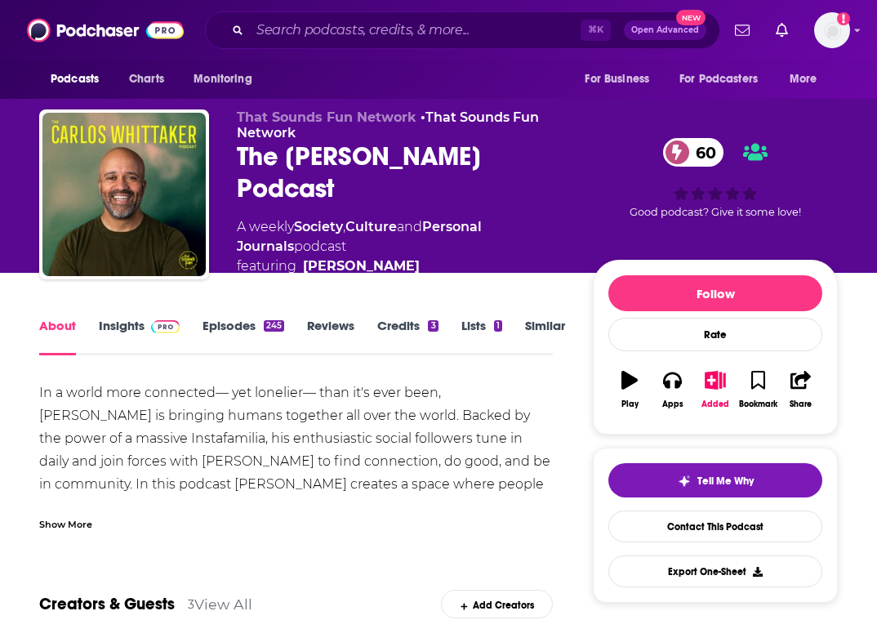
click at [258, 331] on link "Episodes 245" at bounding box center [244, 337] width 82 height 38
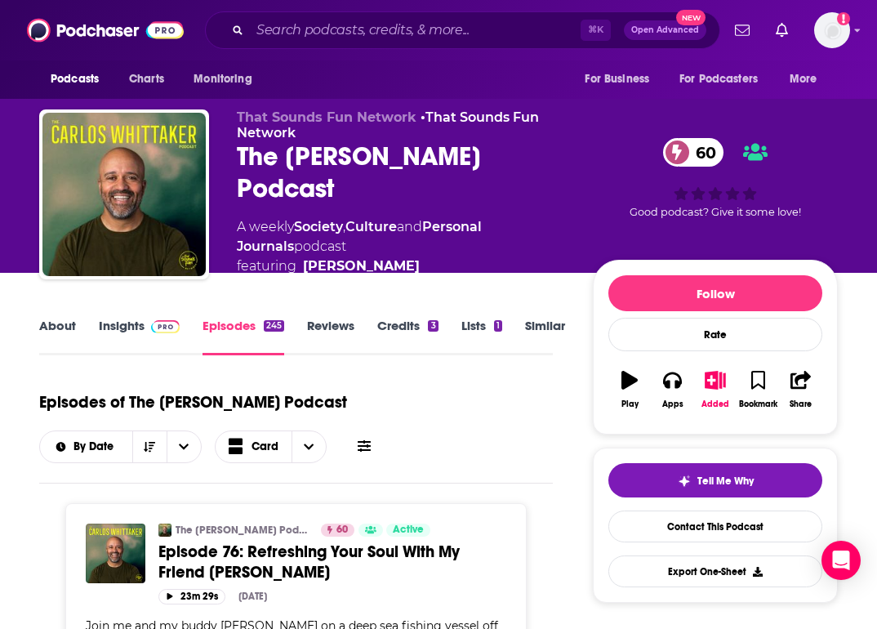
click at [59, 324] on link "About" at bounding box center [57, 337] width 37 height 38
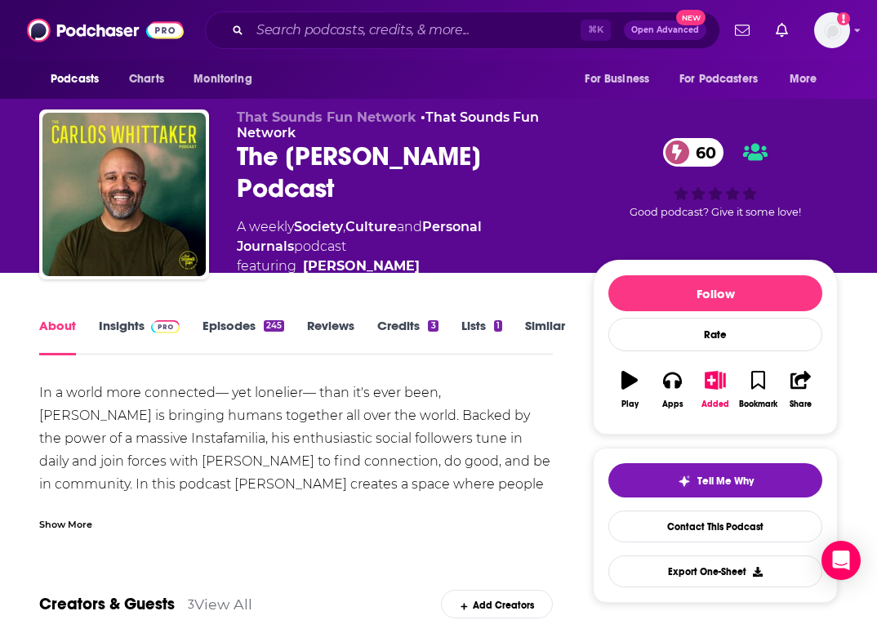
click at [83, 517] on div "Show More" at bounding box center [65, 523] width 53 height 16
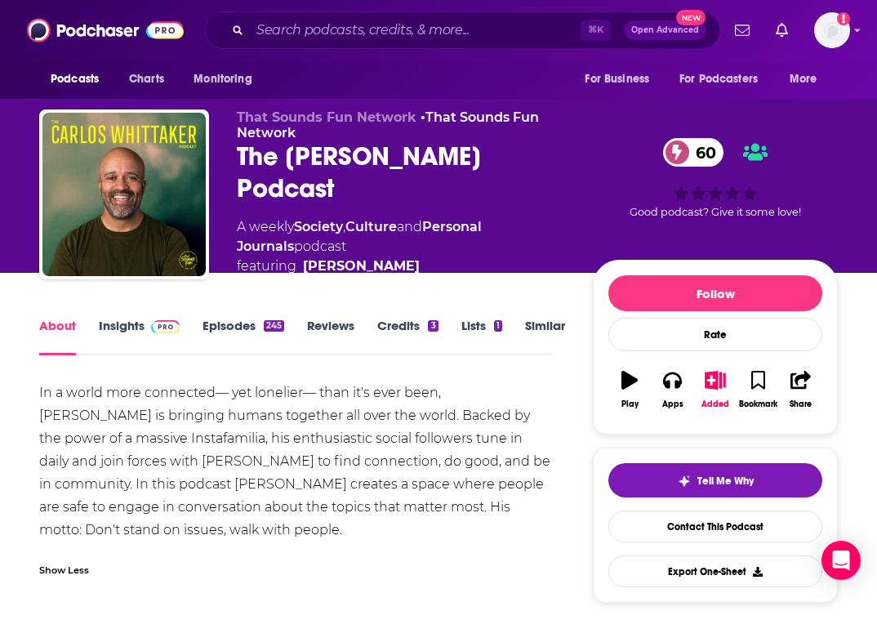
click at [240, 336] on link "Episodes 245" at bounding box center [244, 337] width 82 height 38
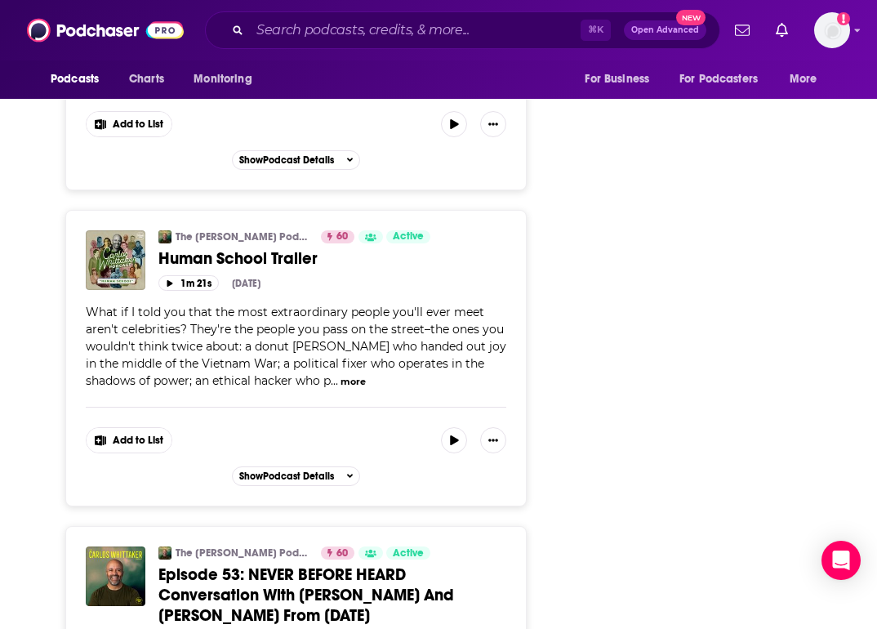
scroll to position [8456, 0]
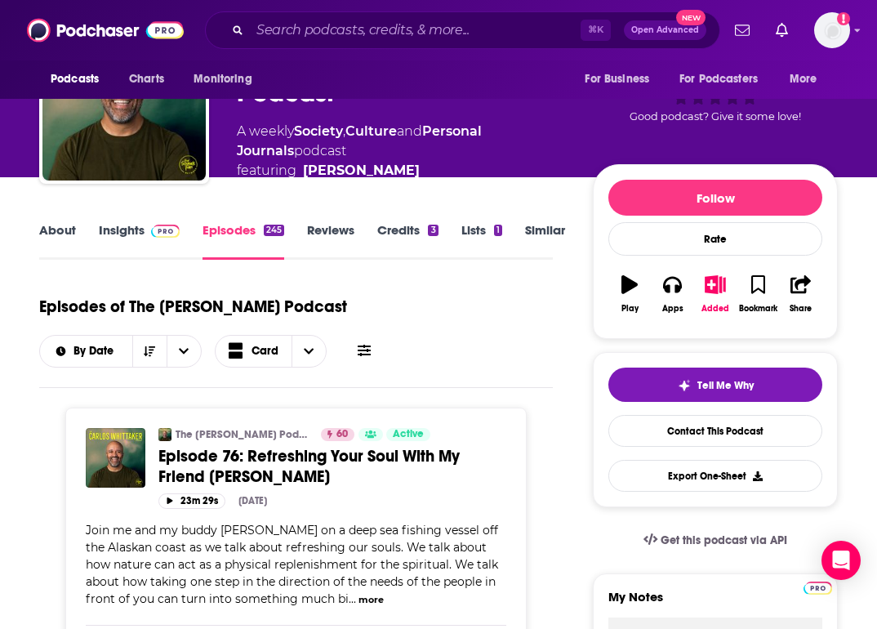
scroll to position [0, 0]
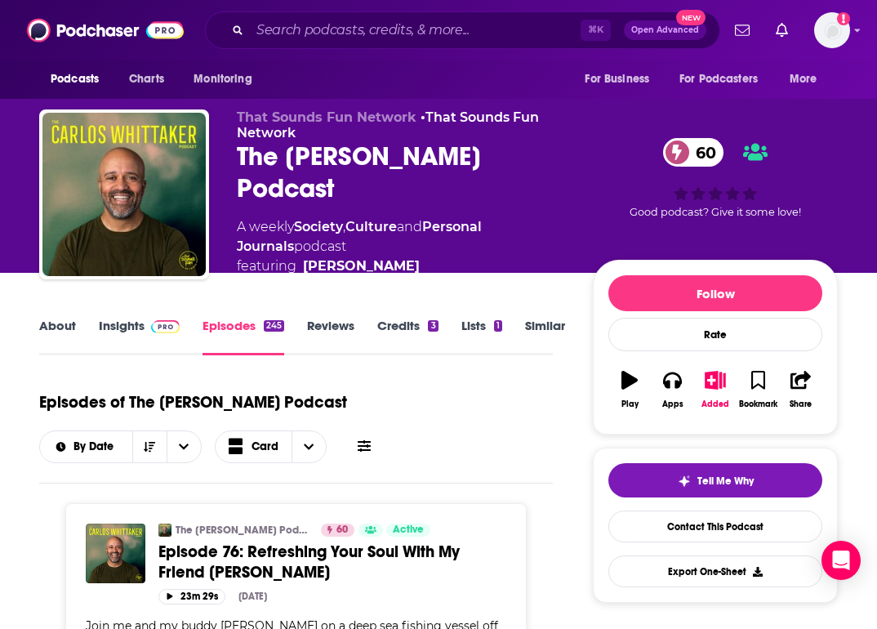
click at [163, 333] on span at bounding box center [165, 326] width 29 height 16
